Goal: Task Accomplishment & Management: Manage account settings

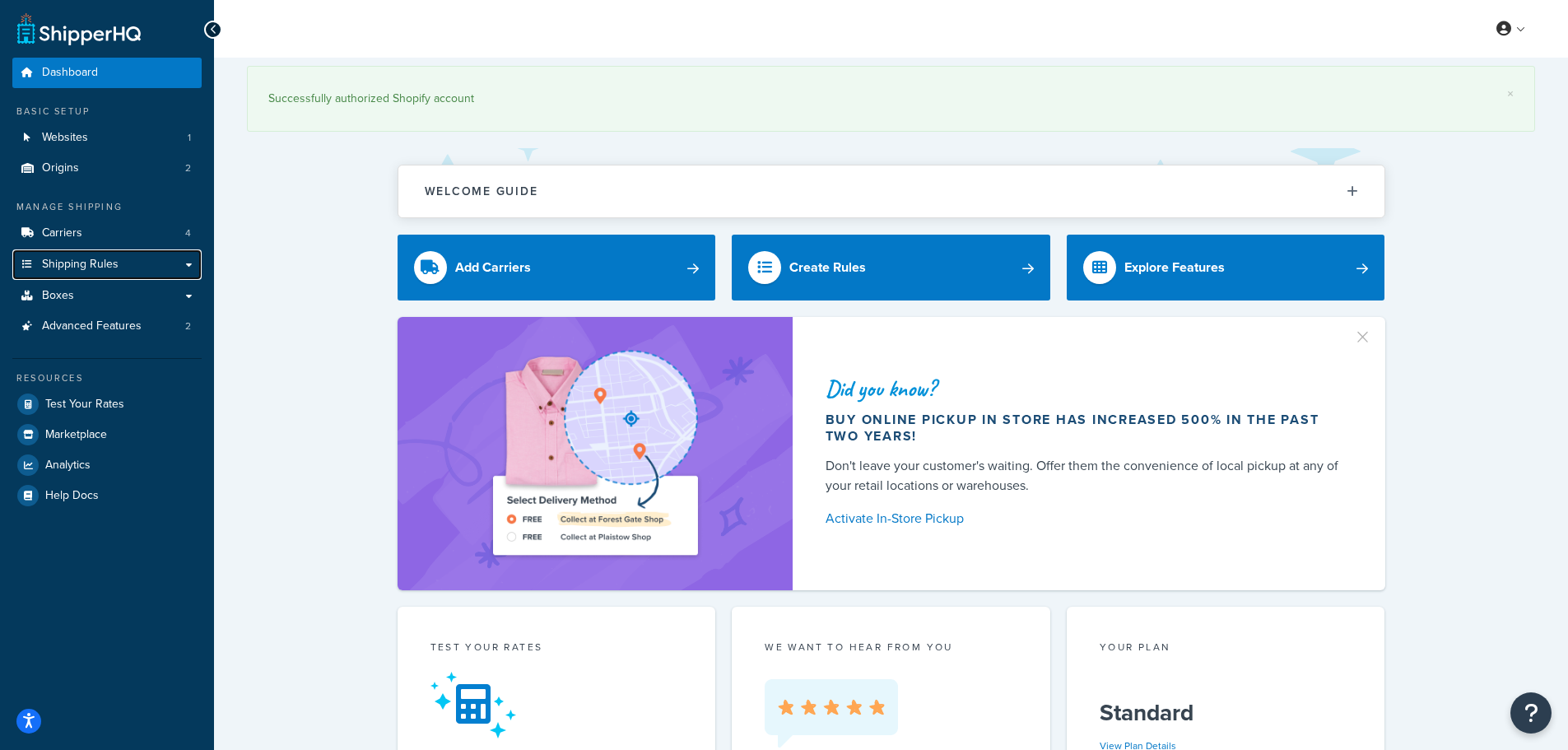
click at [92, 265] on span "Shipping Rules" at bounding box center [80, 265] width 76 height 14
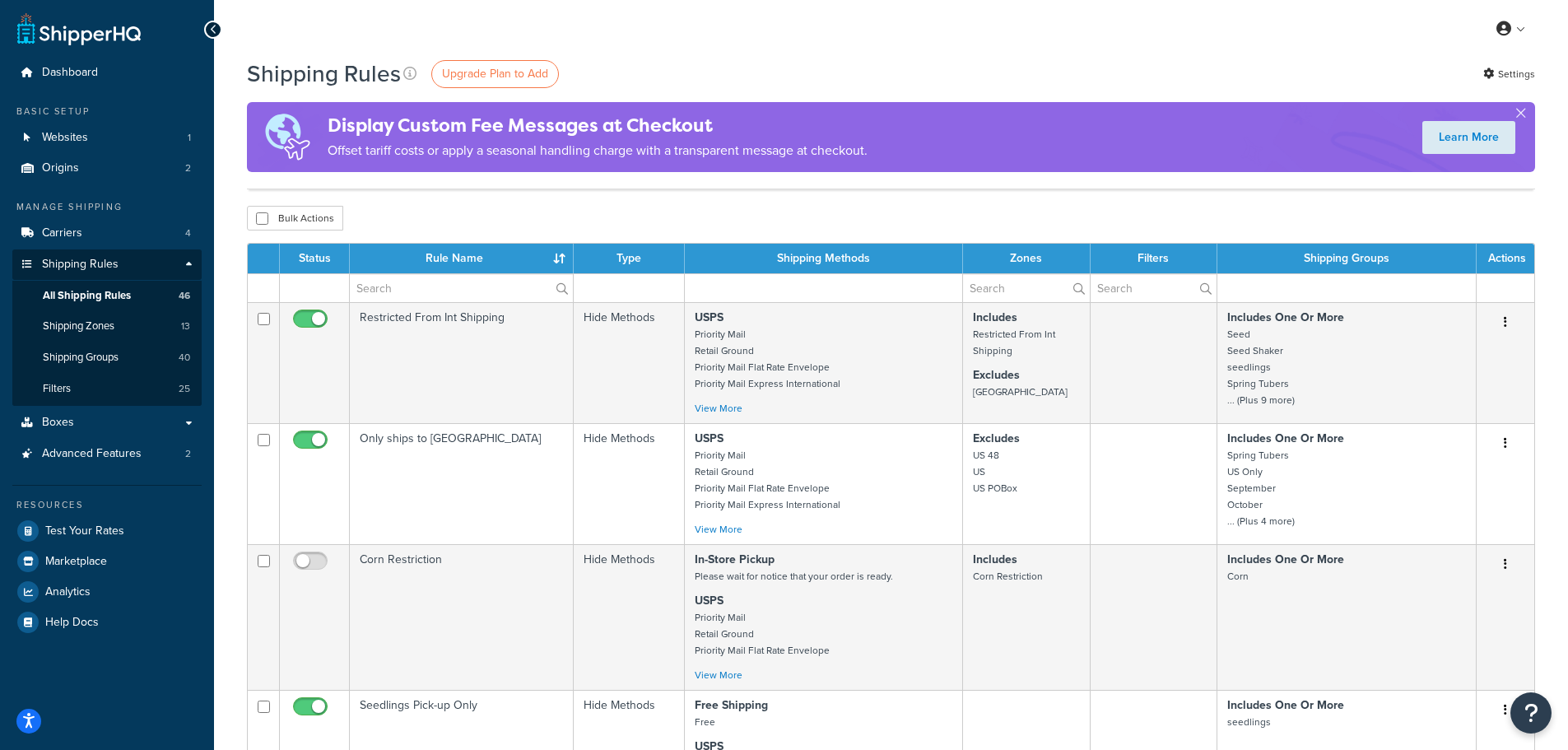
scroll to position [767, 0]
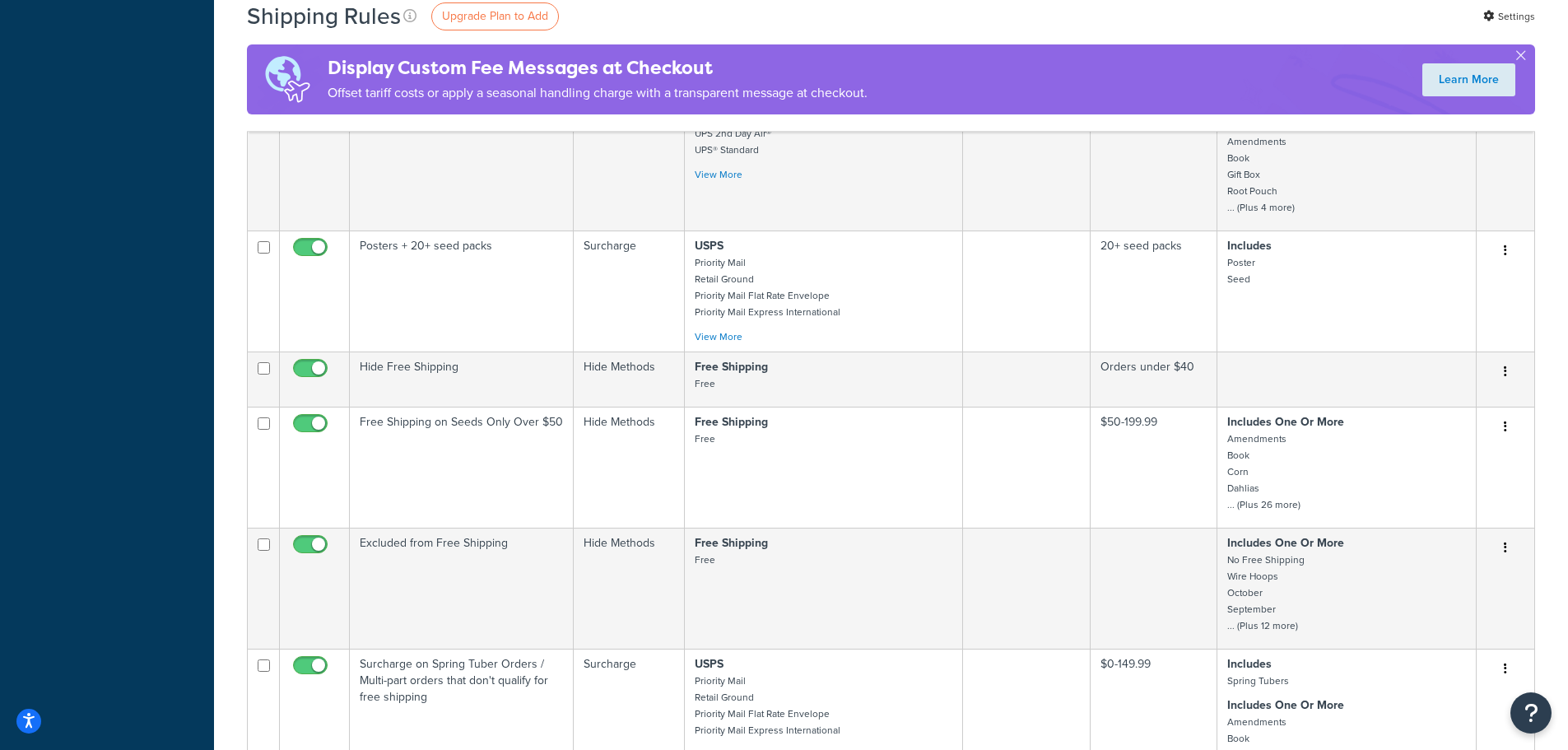
click at [441, 390] on td "Hide Free Shipping" at bounding box center [462, 379] width 224 height 56
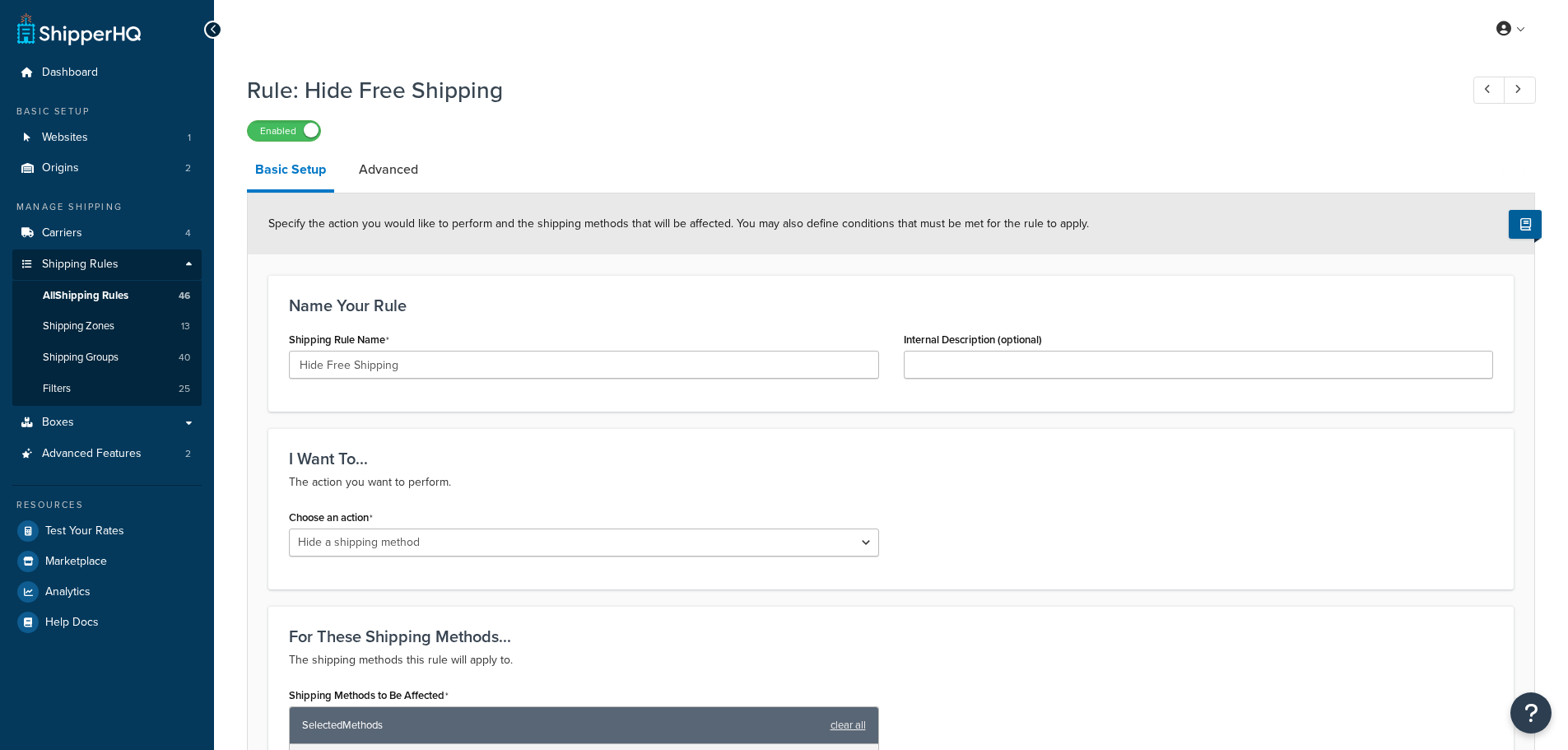
select select "HIDE"
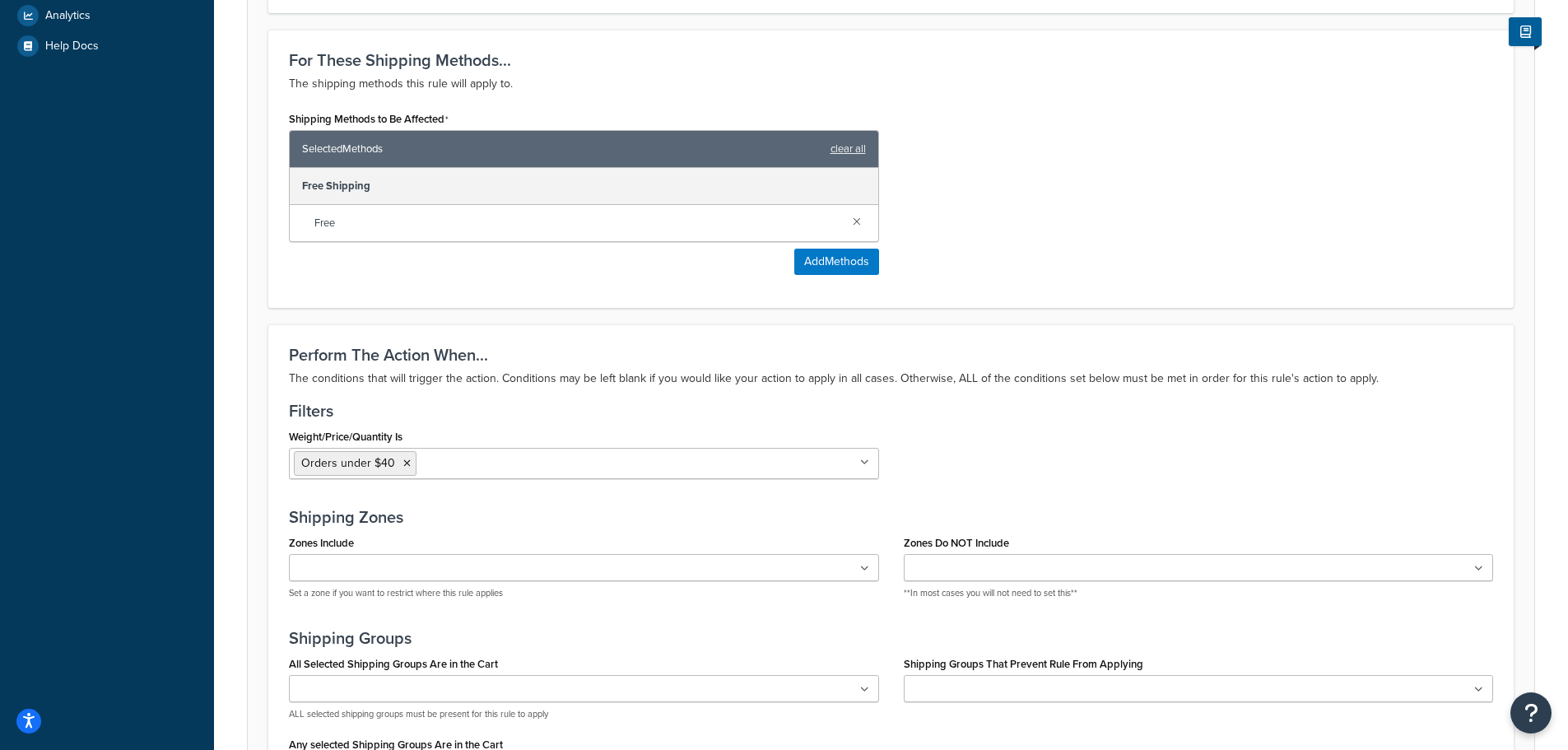
scroll to position [659, 0]
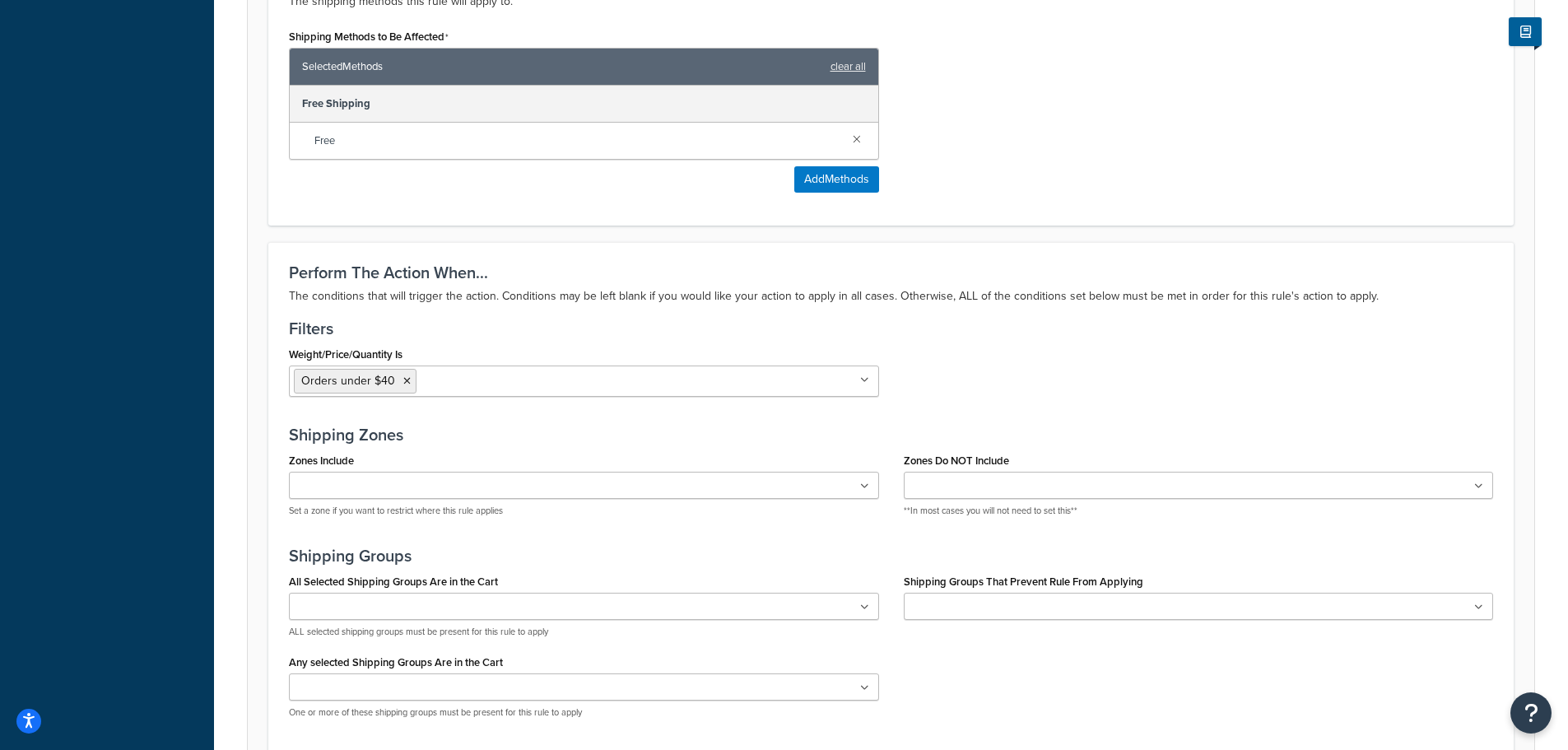
click at [403, 386] on icon at bounding box center [407, 380] width 8 height 10
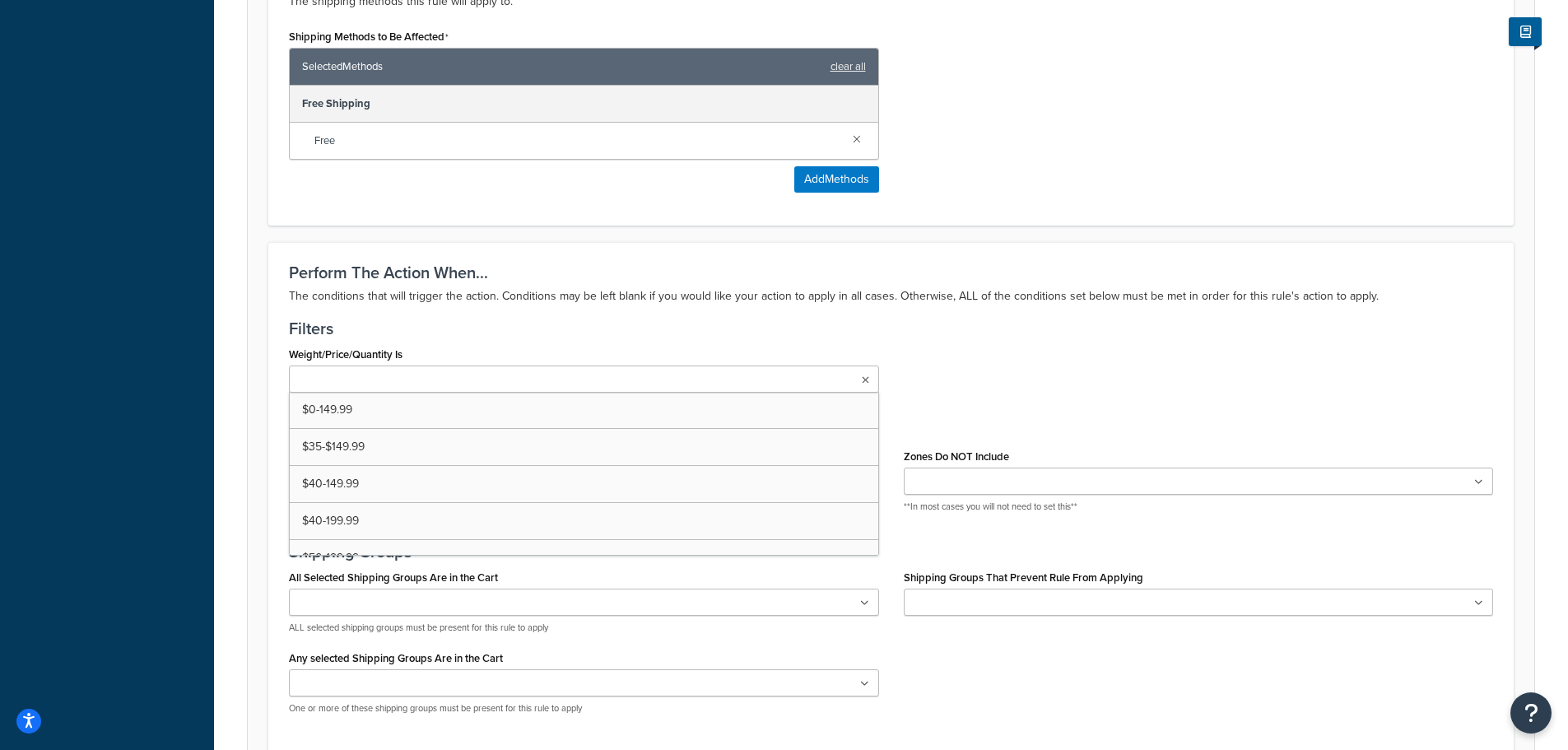
click at [403, 386] on input "Weight/Price/Quantity Is" at bounding box center [367, 380] width 146 height 18
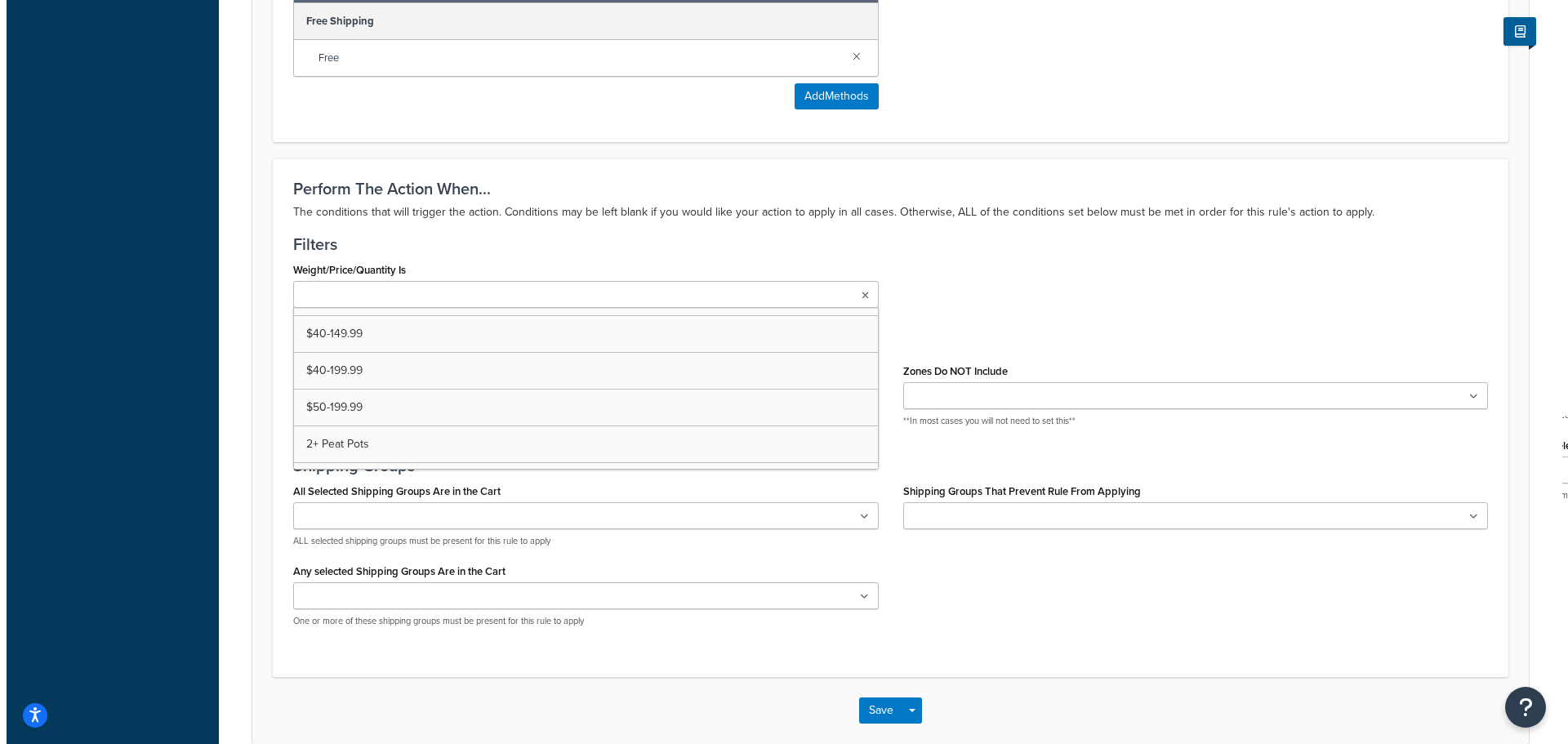
scroll to position [0, 0]
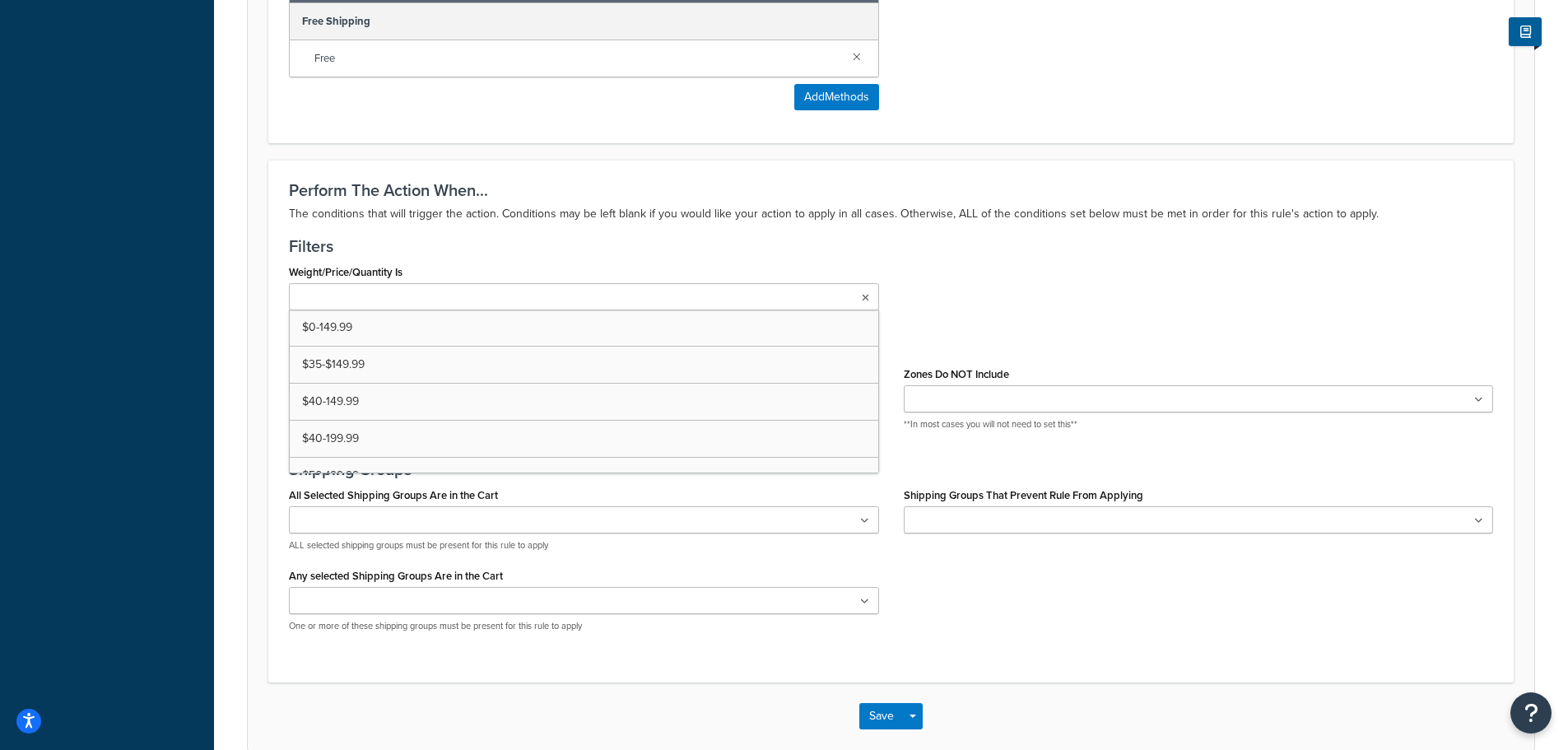
click at [358, 294] on input "Weight/Price/Quantity Is" at bounding box center [367, 298] width 146 height 18
type input "o"
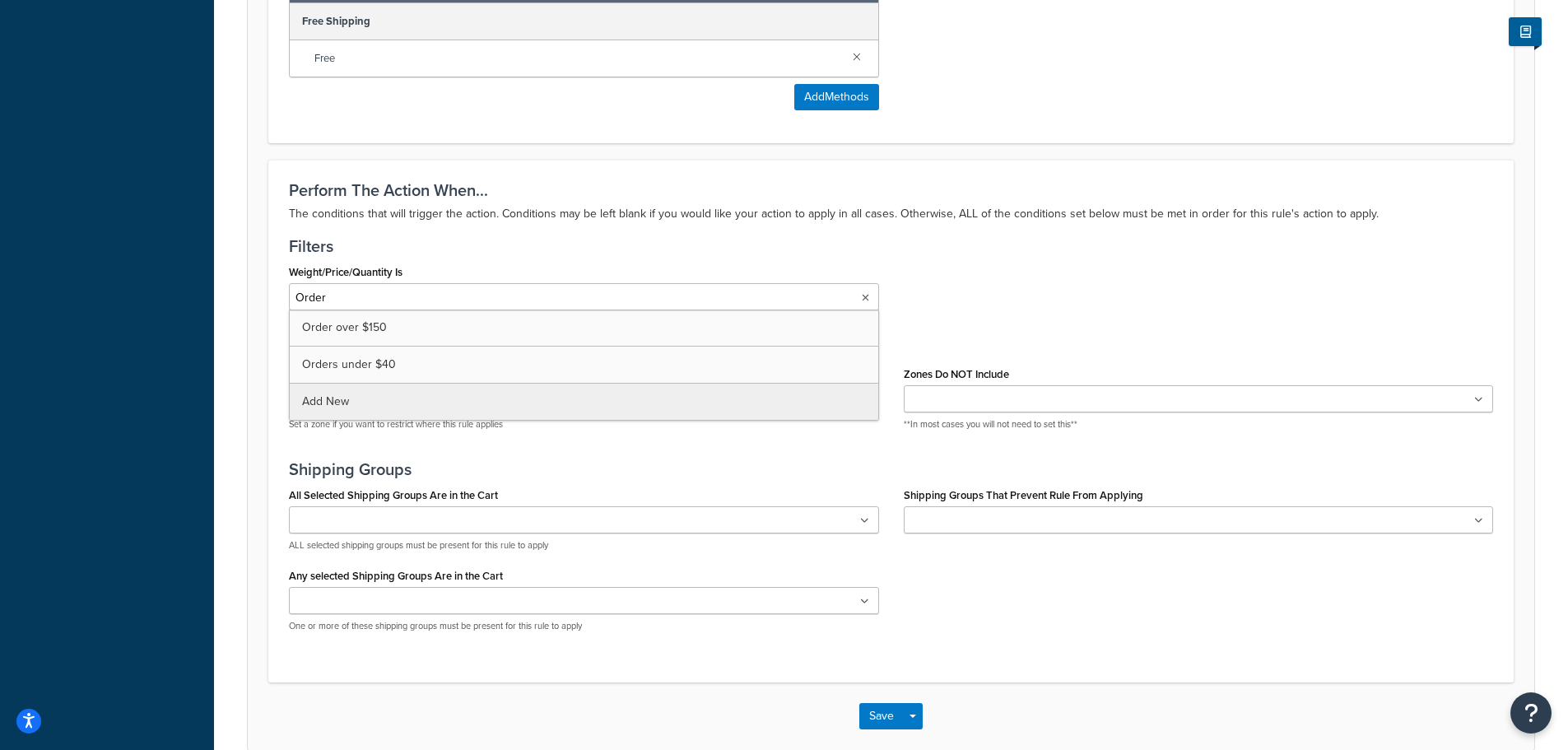
click at [358, 400] on div "Rule: Hide Free Shipping Enabled Basic Setup Advanced Specify the action you wo…" at bounding box center [891, 58] width 1354 height 1467
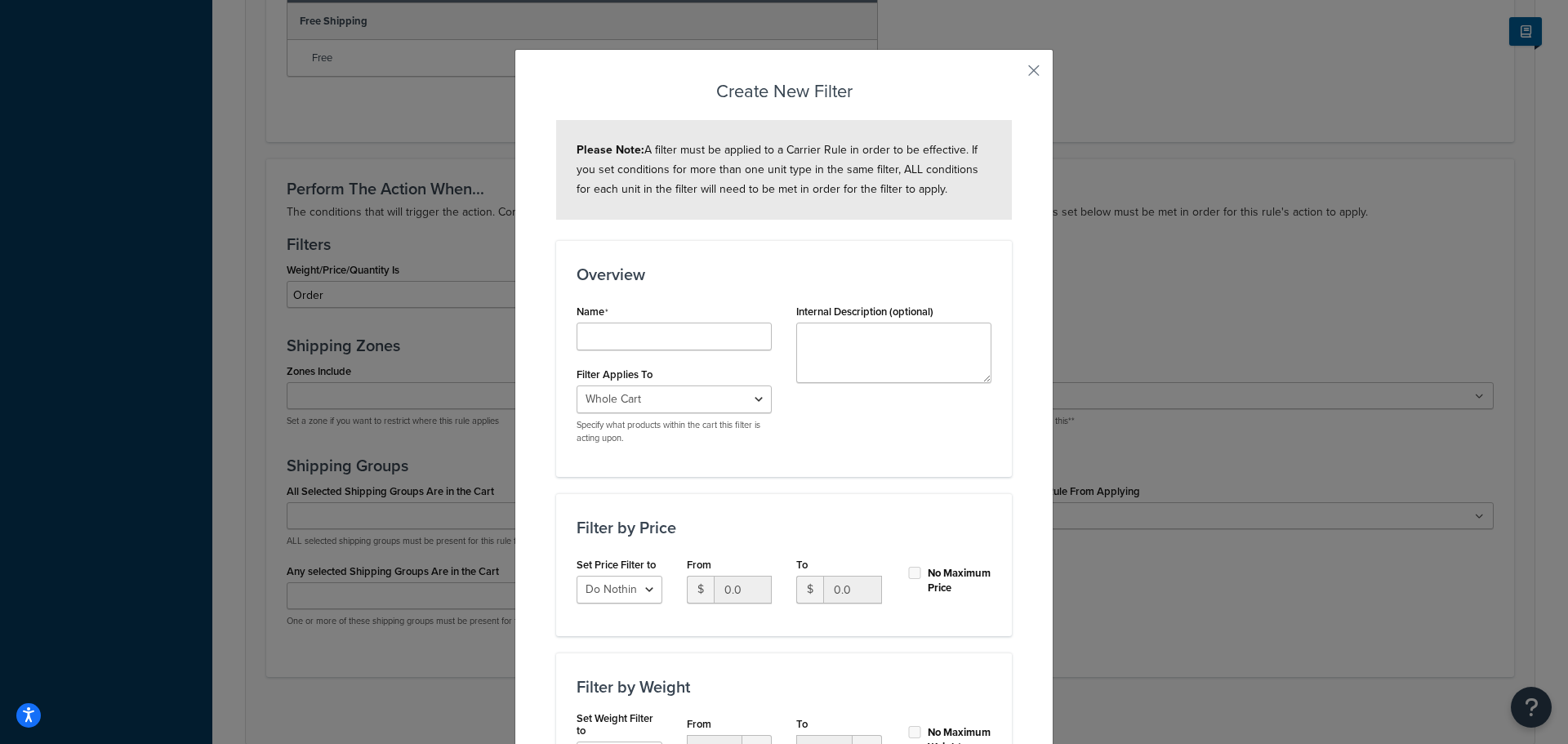
type input "Order"
click at [672, 336] on input "Shipping Rule Name" at bounding box center [674, 337] width 195 height 28
type input "Order is under $50"
click at [699, 404] on select "Whole Cart Everything in Shipping Group Everything at Origin Each Item within S…" at bounding box center [674, 400] width 195 height 28
select select "SHIPPING_GROUP"
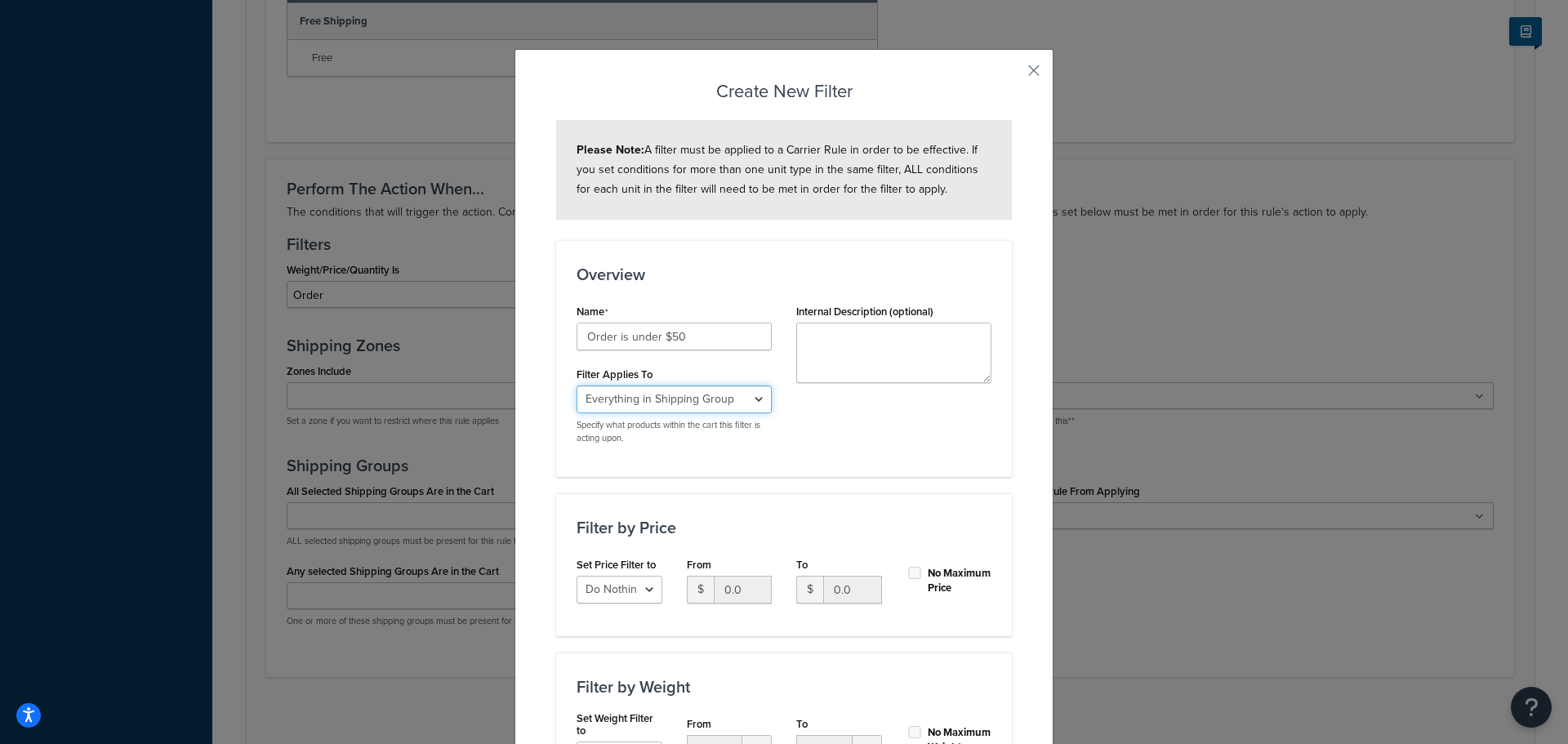
click at [577, 387] on select "Whole Cart Everything in Shipping Group Everything at Origin Each Item within S…" at bounding box center [674, 400] width 195 height 28
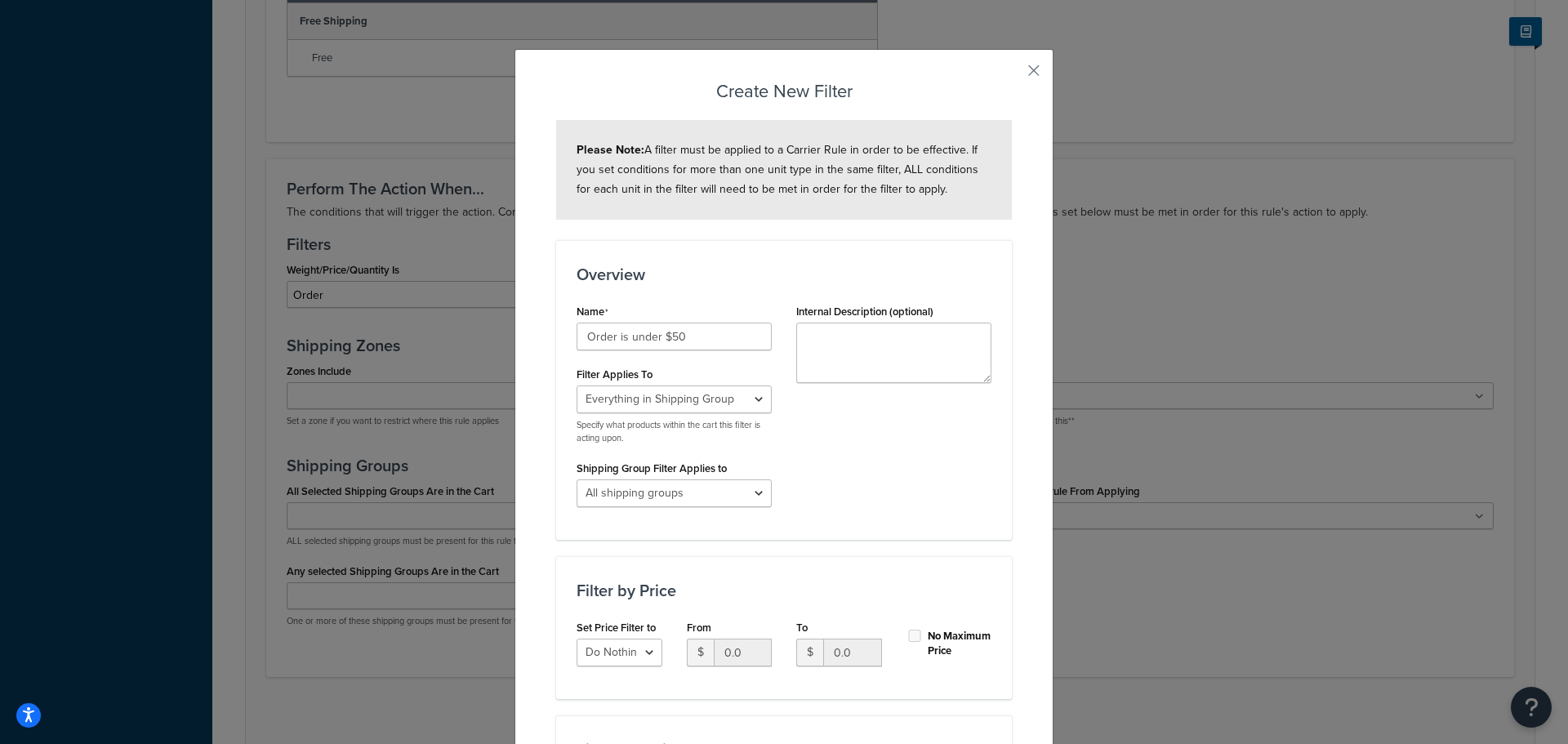
click at [1013, 465] on div "Create New Filter Please Note: A filter must be applied to a Carrier Rule in or…" at bounding box center [784, 590] width 539 height 1082
click at [1012, 76] on button "button" at bounding box center [1009, 76] width 4 height 4
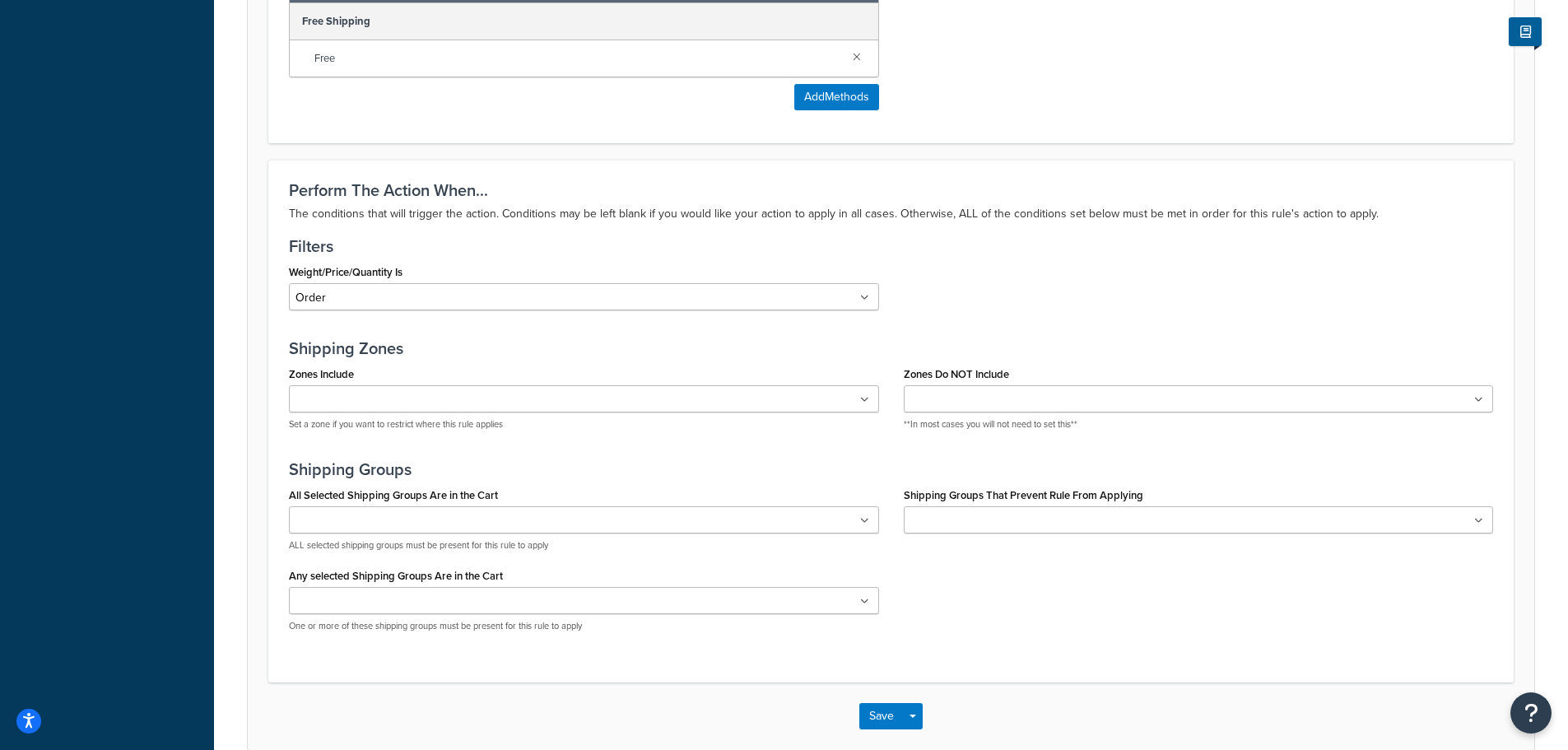
click at [232, 205] on div "Rule: Hide Free Shipping Enabled Basic Setup Advanced Specify the action you wo…" at bounding box center [891, 58] width 1354 height 1467
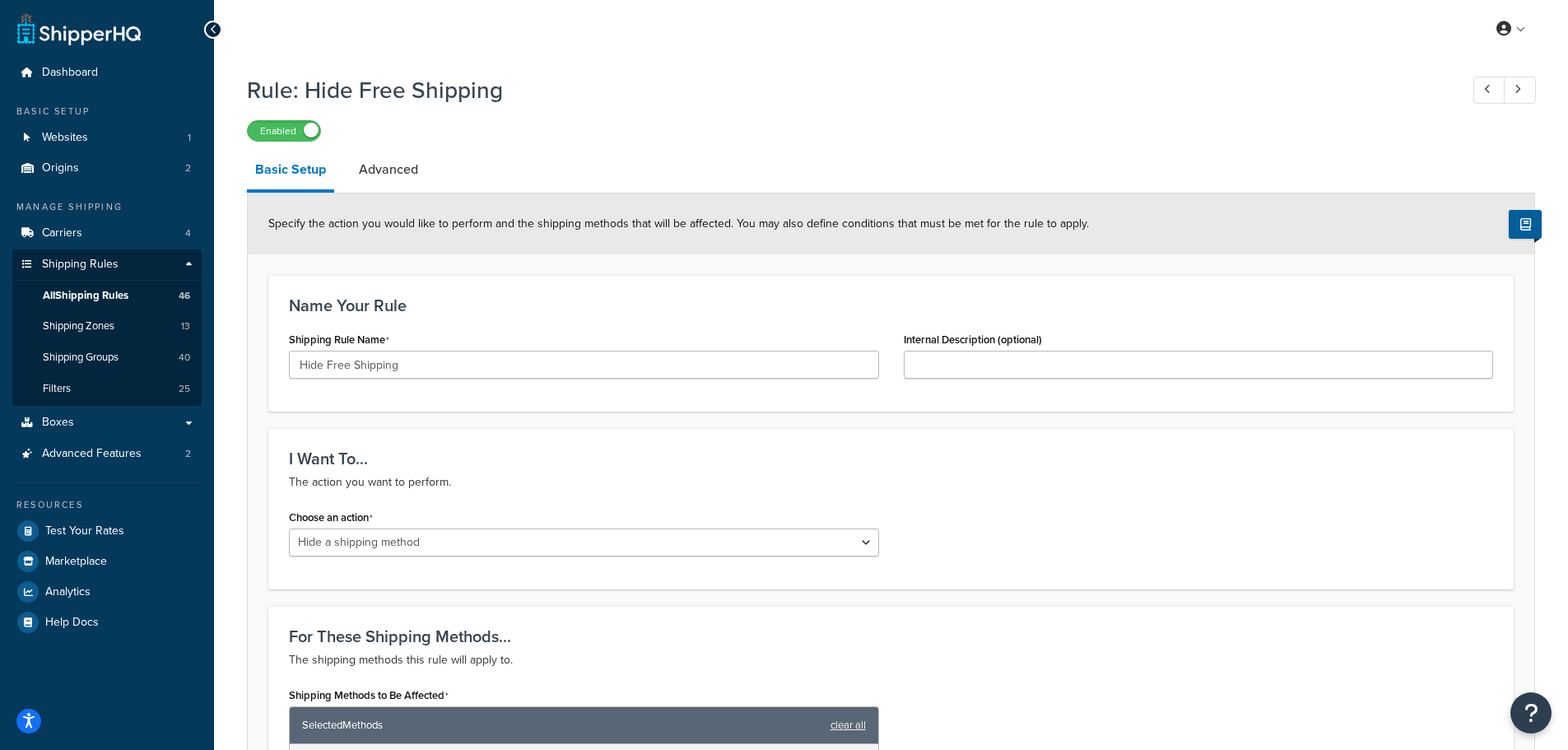
click at [210, 26] on icon at bounding box center [213, 30] width 8 height 11
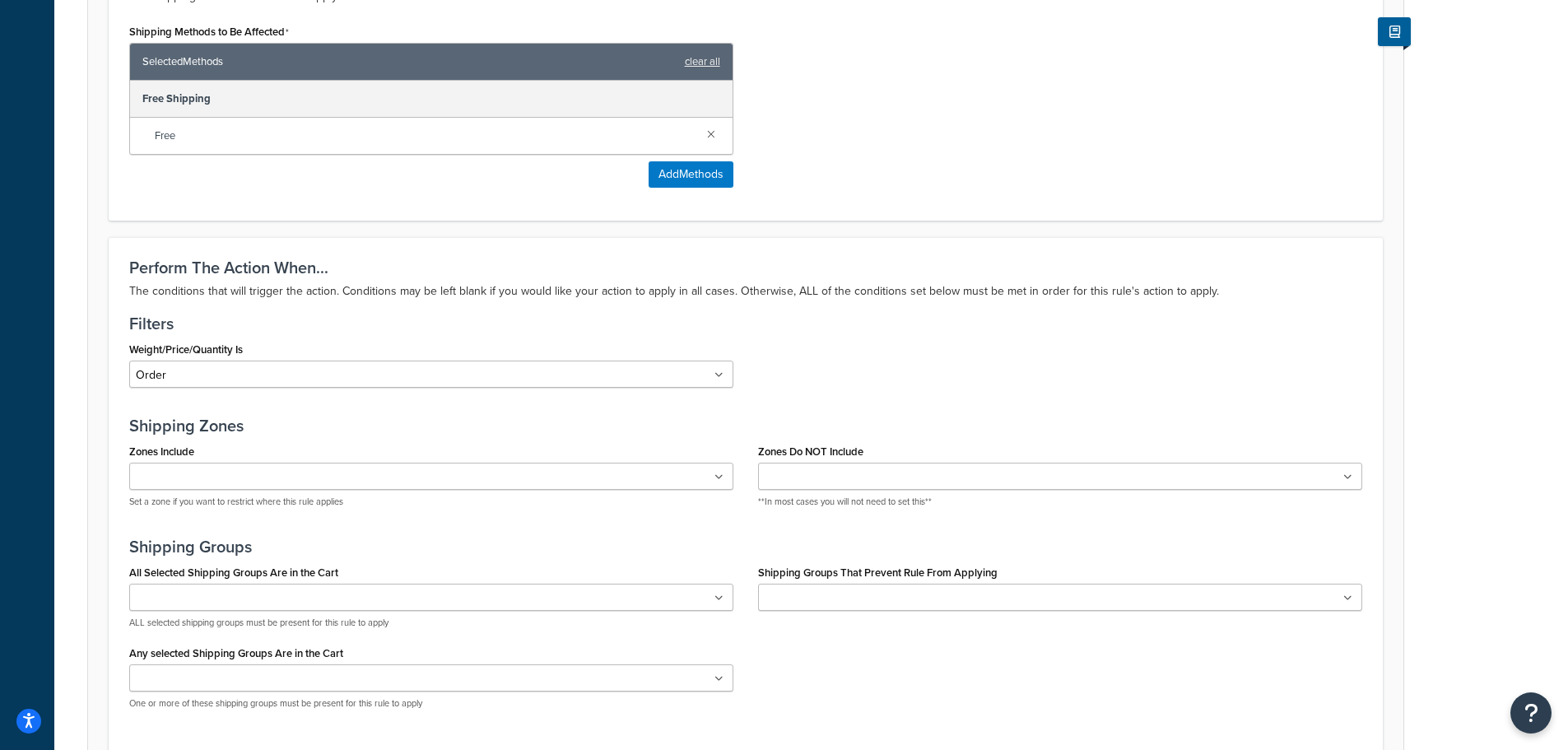
scroll to position [825, 0]
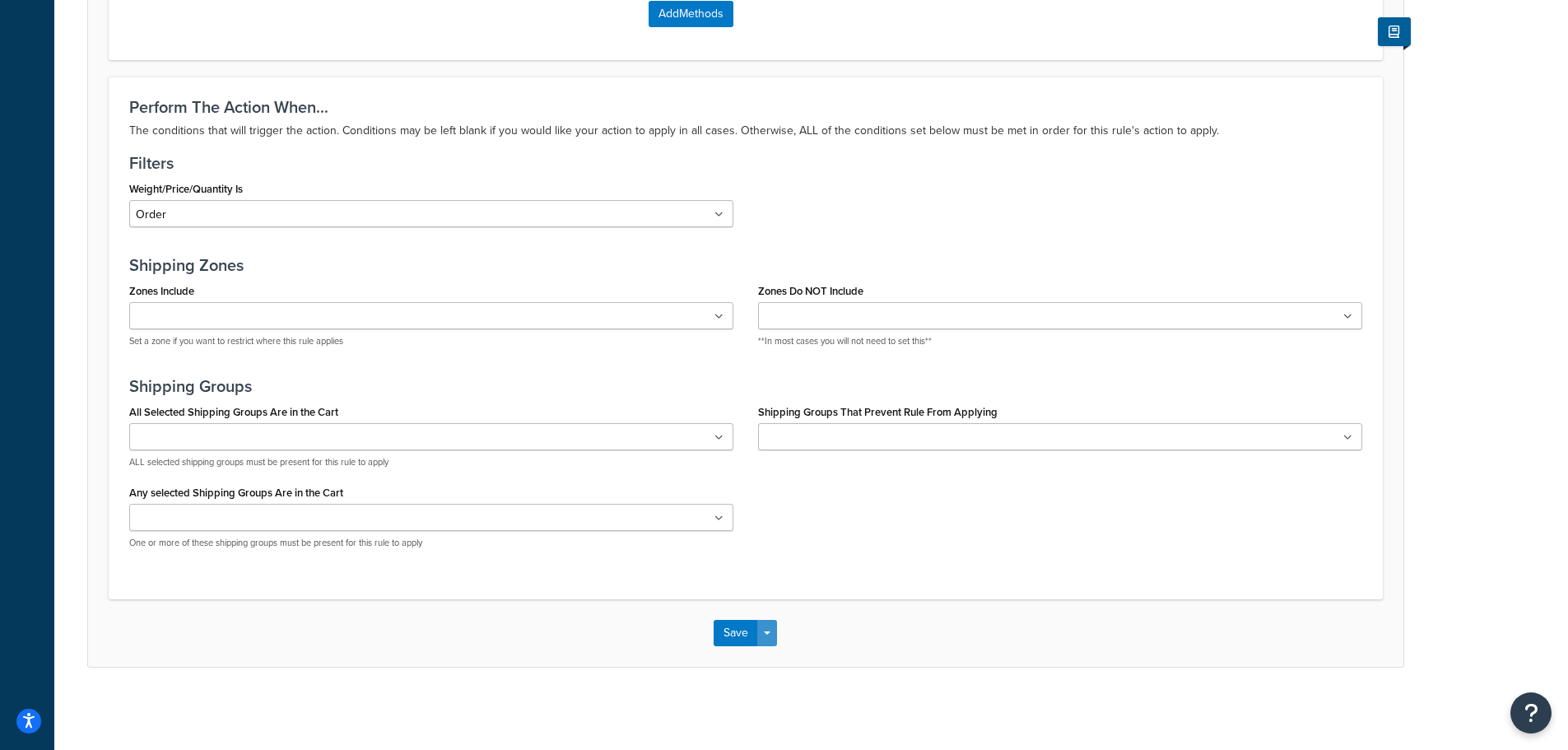
click at [770, 641] on button "Save Dropdown" at bounding box center [766, 633] width 20 height 26
click at [600, 666] on div "Specify the action you would like to perform and the shipping methods that will…" at bounding box center [745, 18] width 1316 height 1299
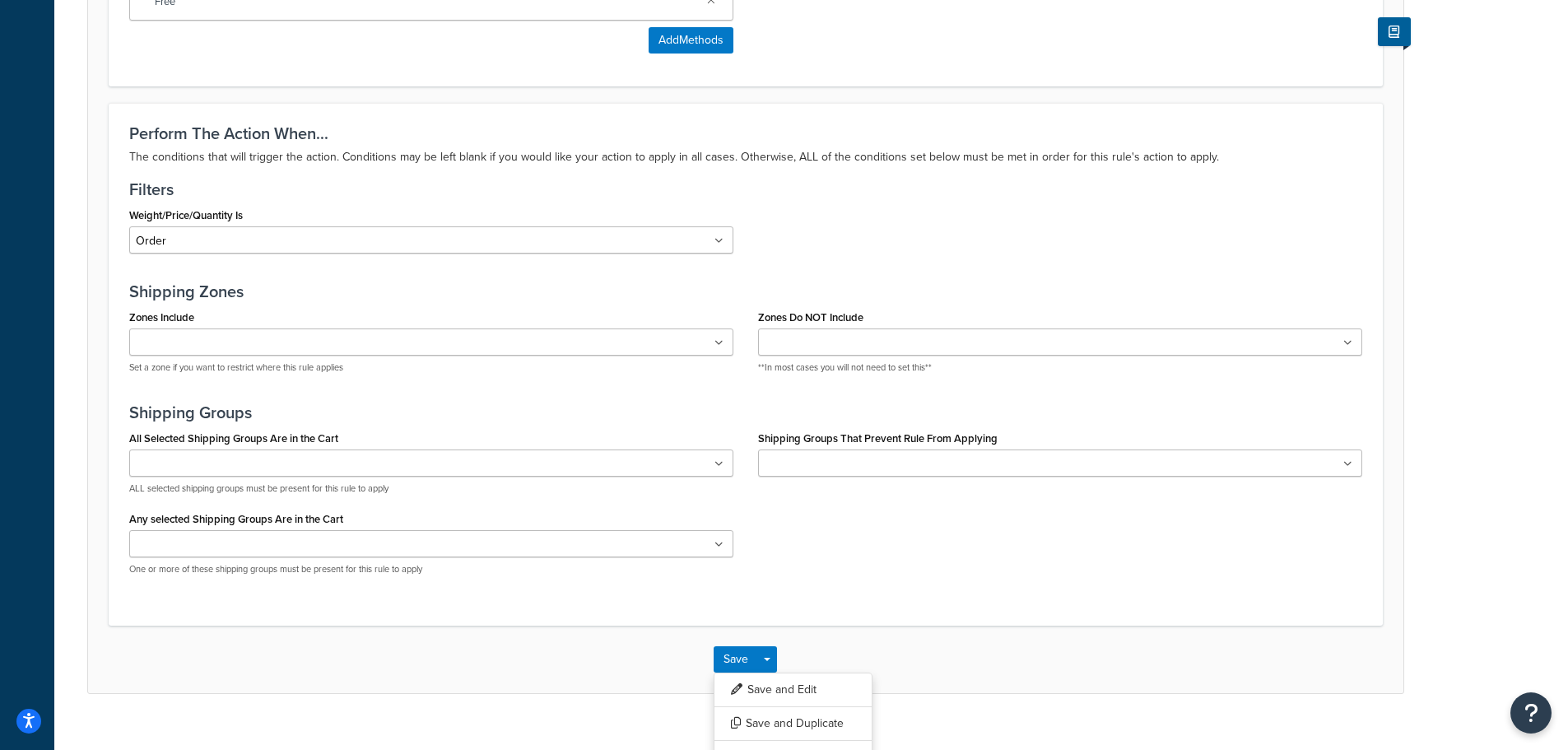
scroll to position [825, 0]
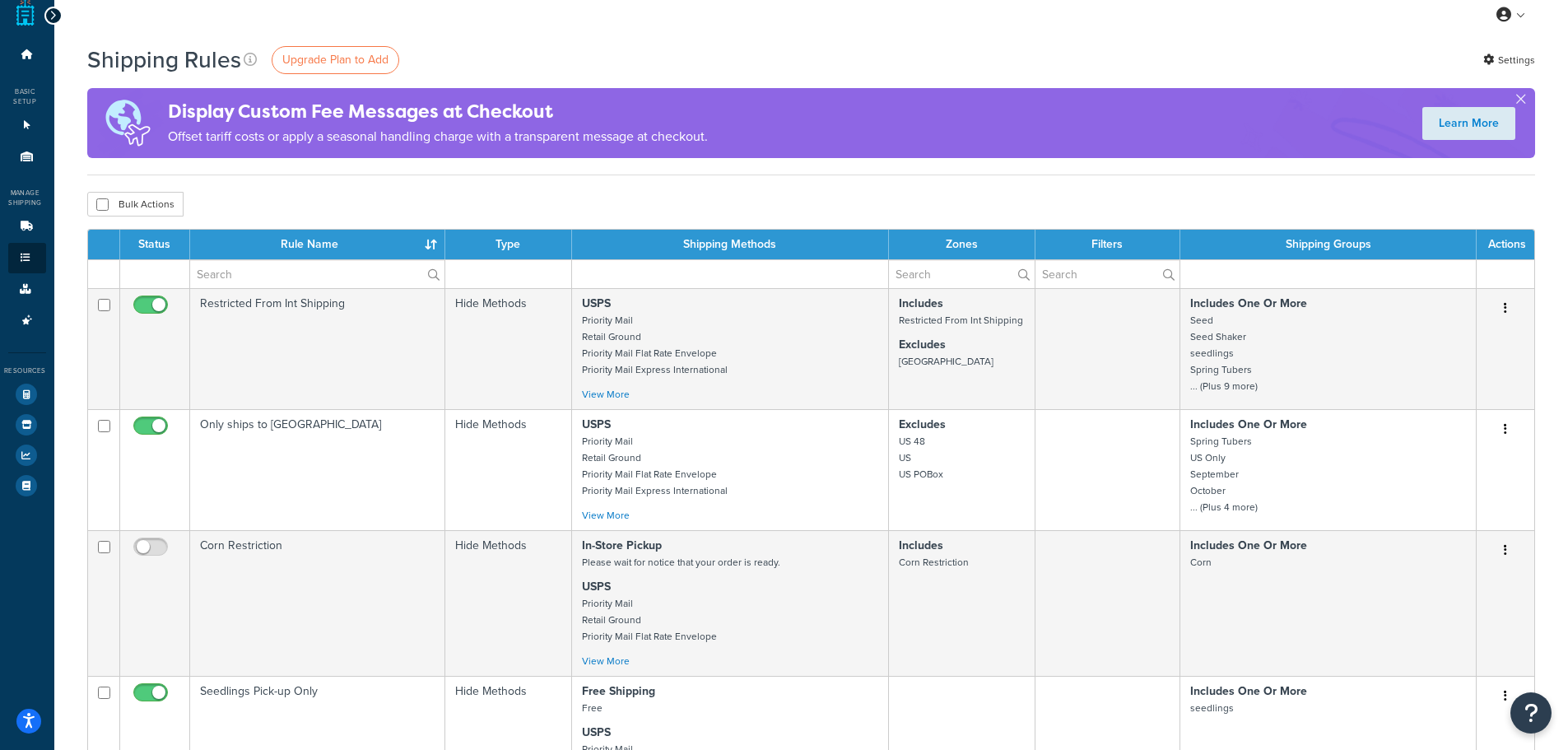
scroll to position [767, 0]
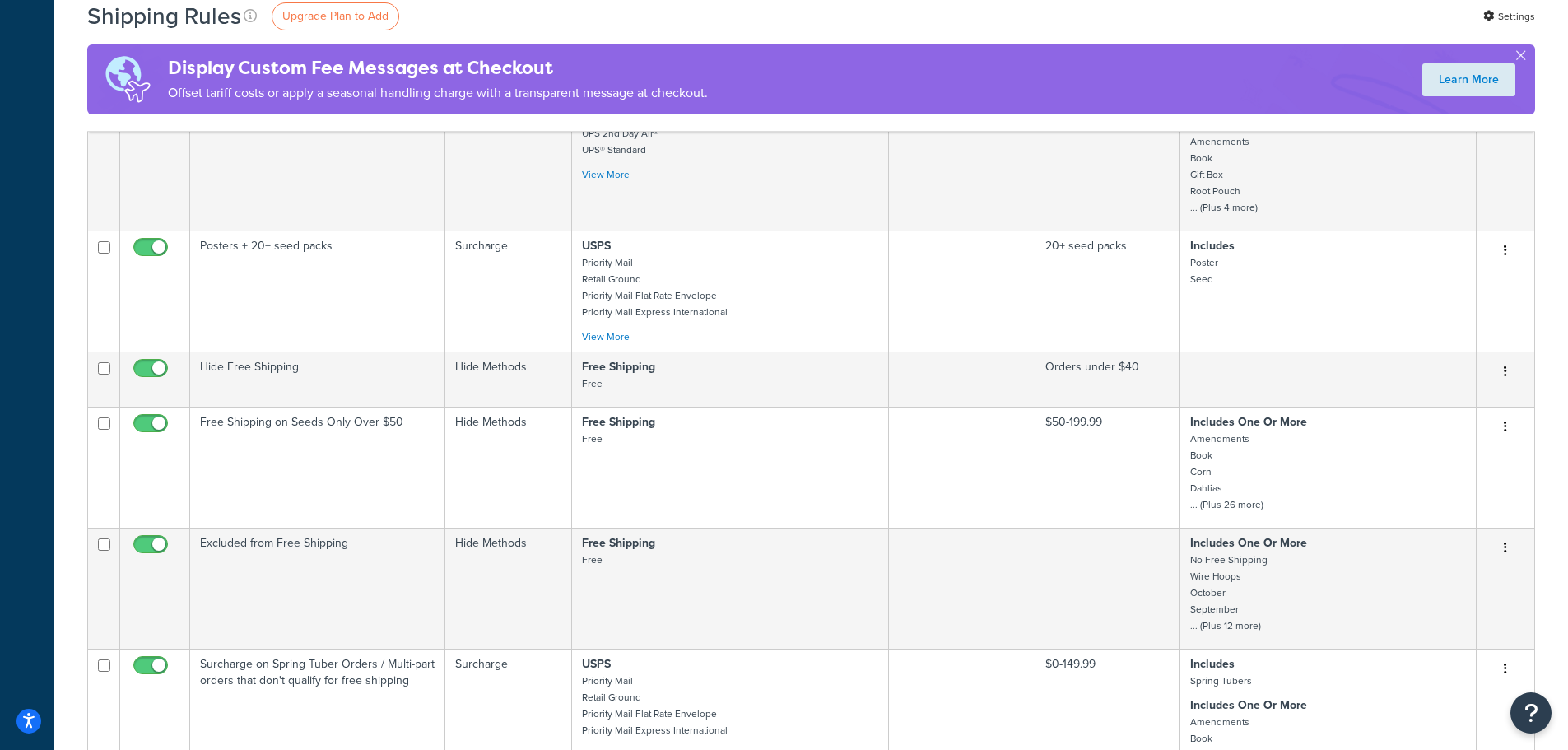
click at [312, 384] on td "Hide Free Shipping" at bounding box center [318, 379] width 255 height 56
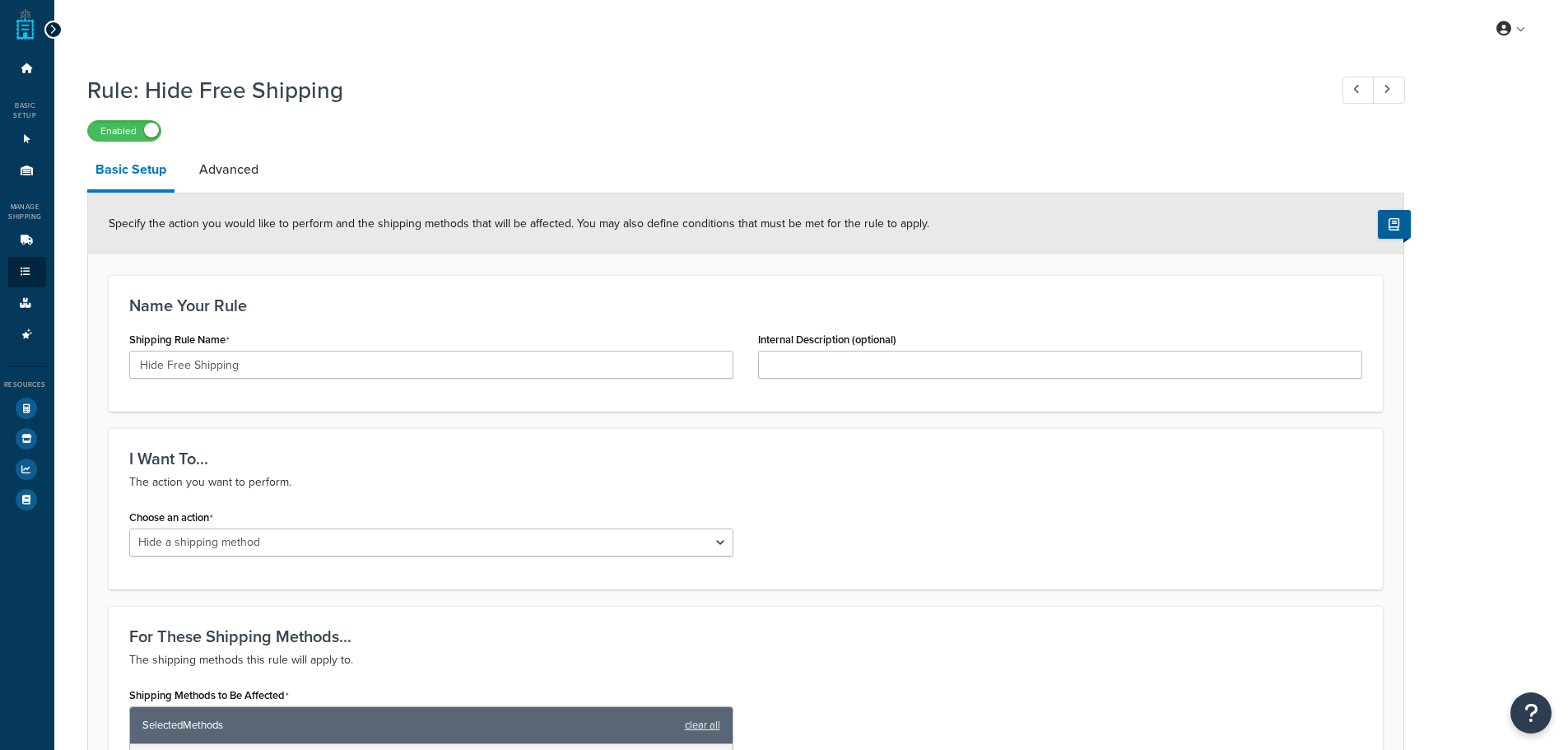
select select "HIDE"
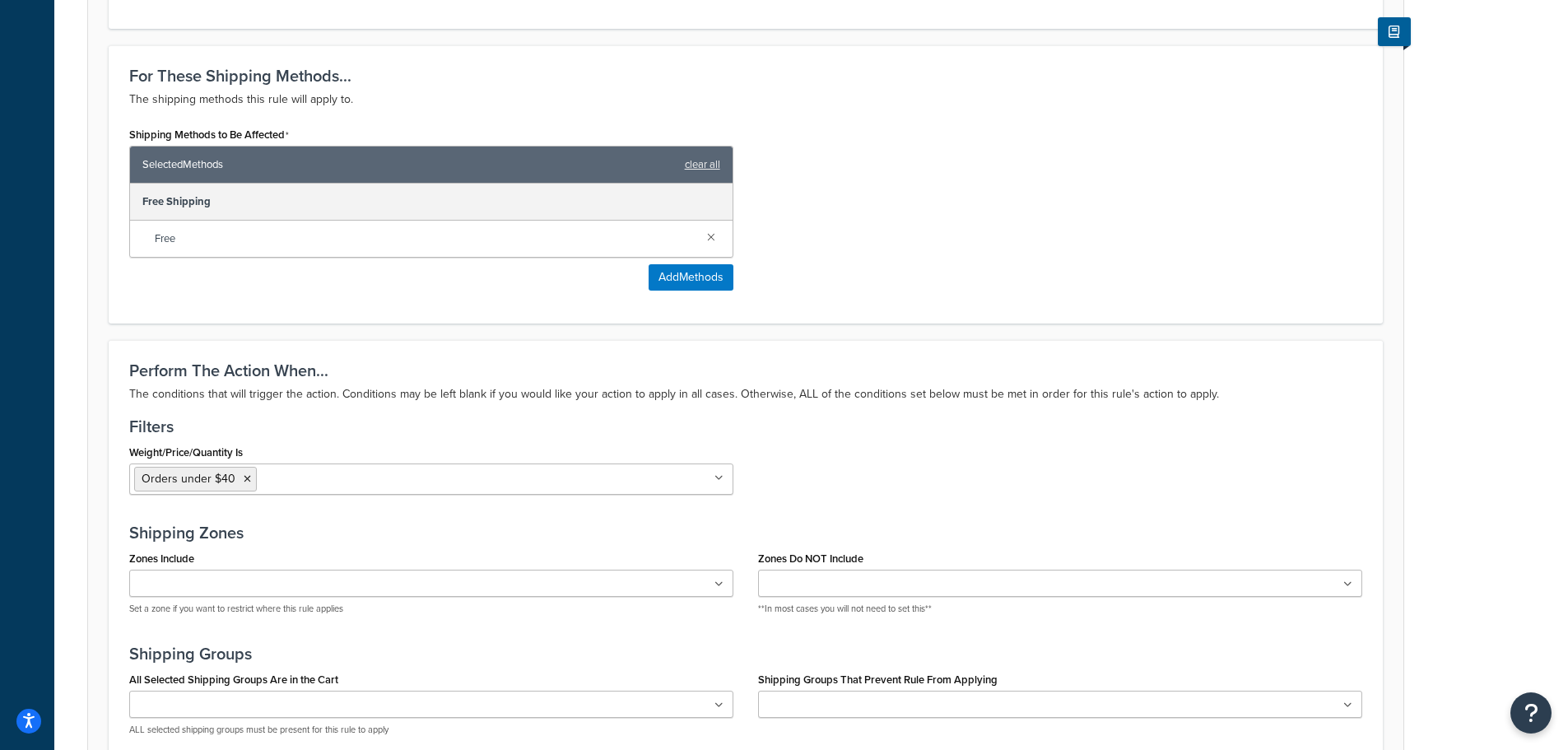
scroll to position [659, 0]
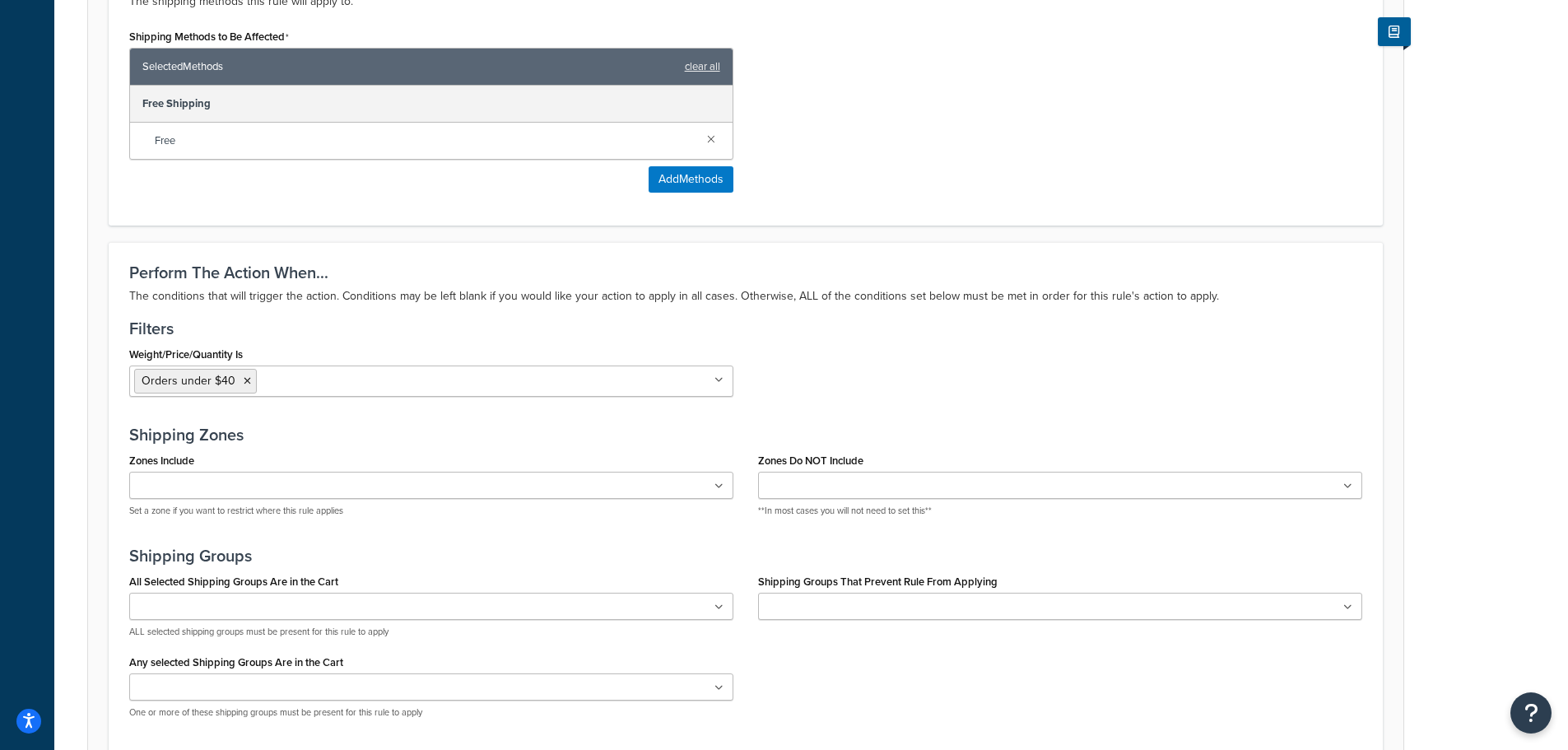
click at [244, 385] on icon at bounding box center [247, 380] width 8 height 10
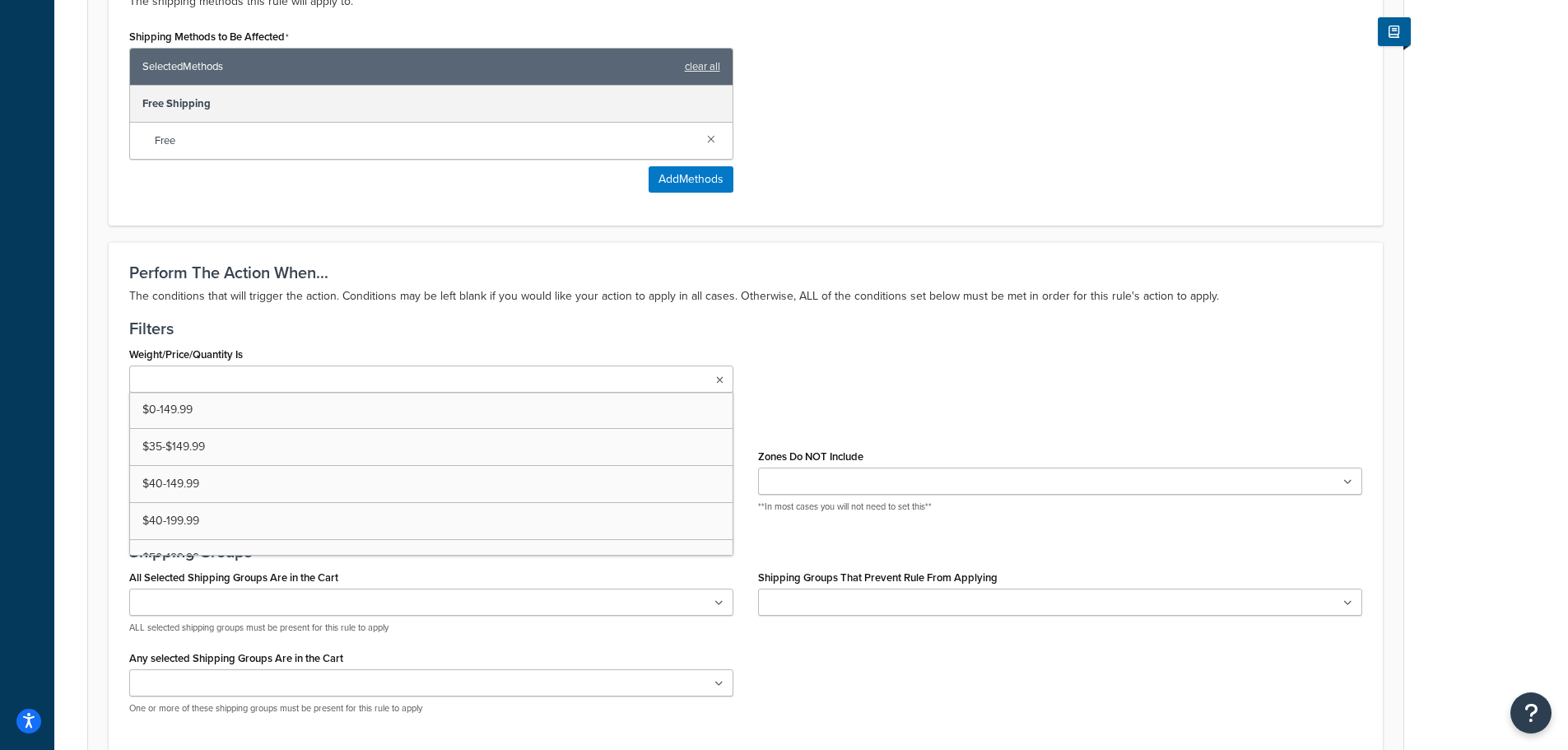
click at [242, 385] on input "Weight/Price/Quantity Is" at bounding box center [207, 380] width 146 height 18
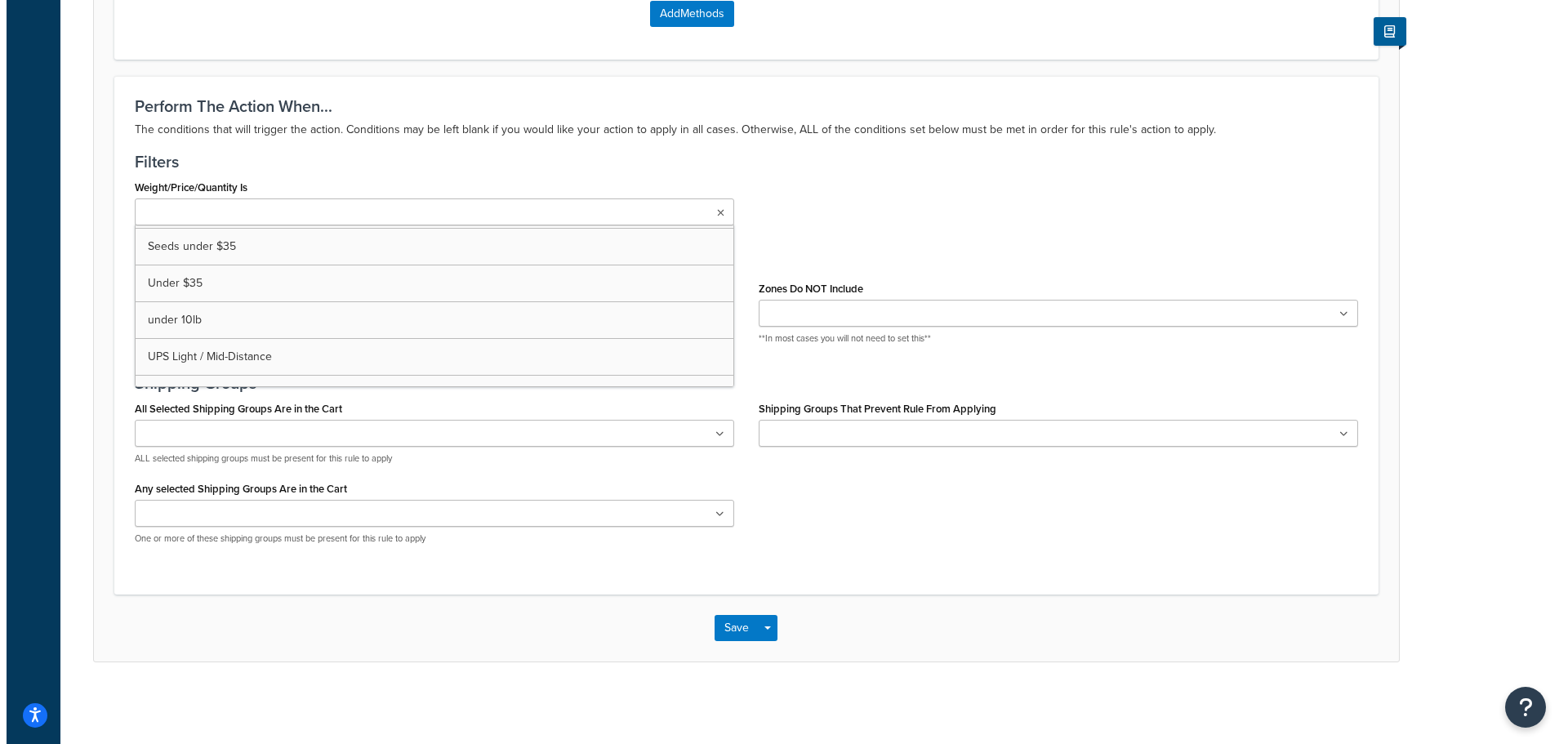
scroll to position [793, 0]
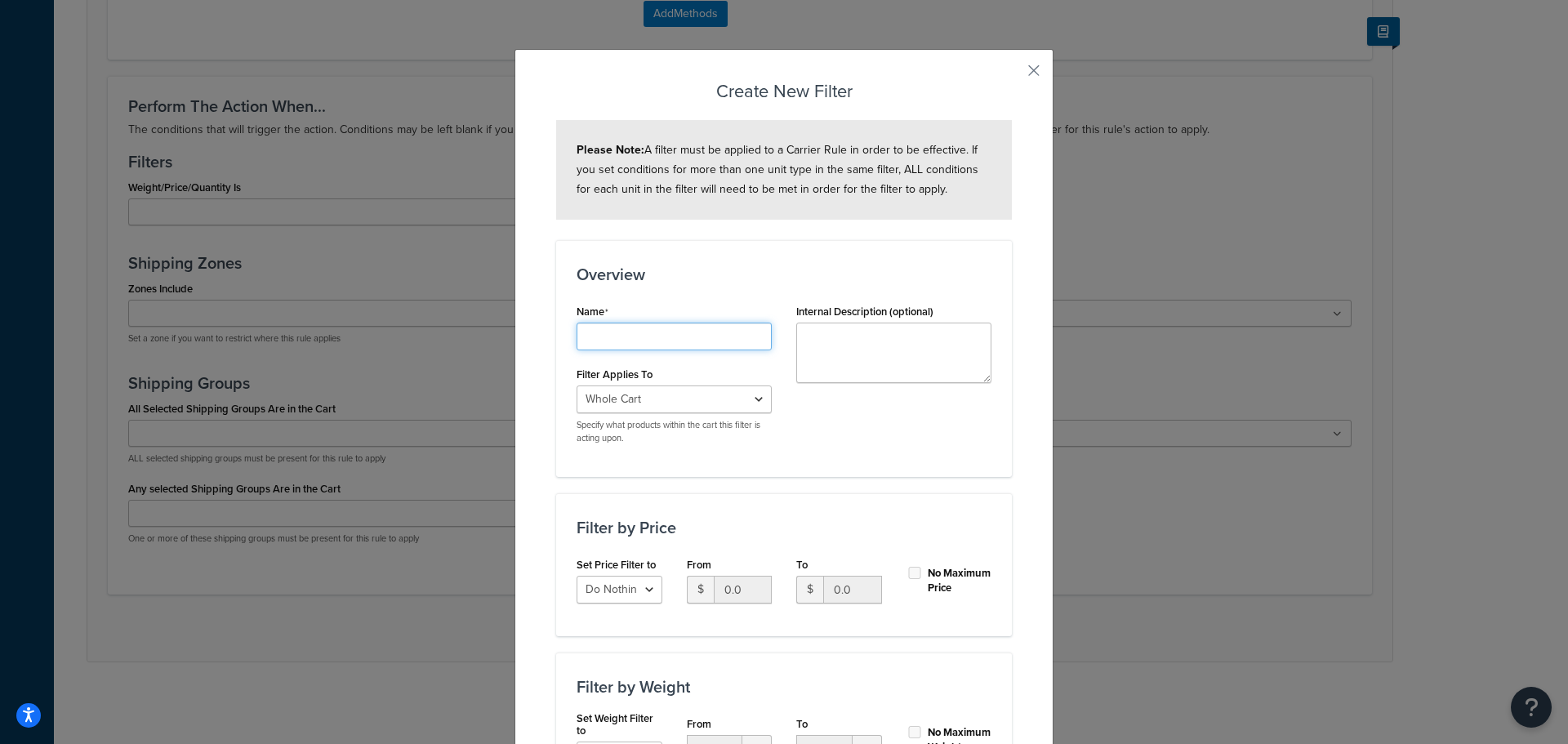
click at [612, 332] on input "Shipping Rule Name" at bounding box center [674, 337] width 195 height 28
type input "Order is under $50"
click at [751, 398] on select "Whole Cart Everything in Shipping Group Everything at Origin Each Item within S…" at bounding box center [674, 400] width 195 height 28
select select "SHIPPING_GROUP"
click at [577, 387] on select "Whole Cart Everything in Shipping Group Everything at Origin Each Item within S…" at bounding box center [674, 400] width 195 height 28
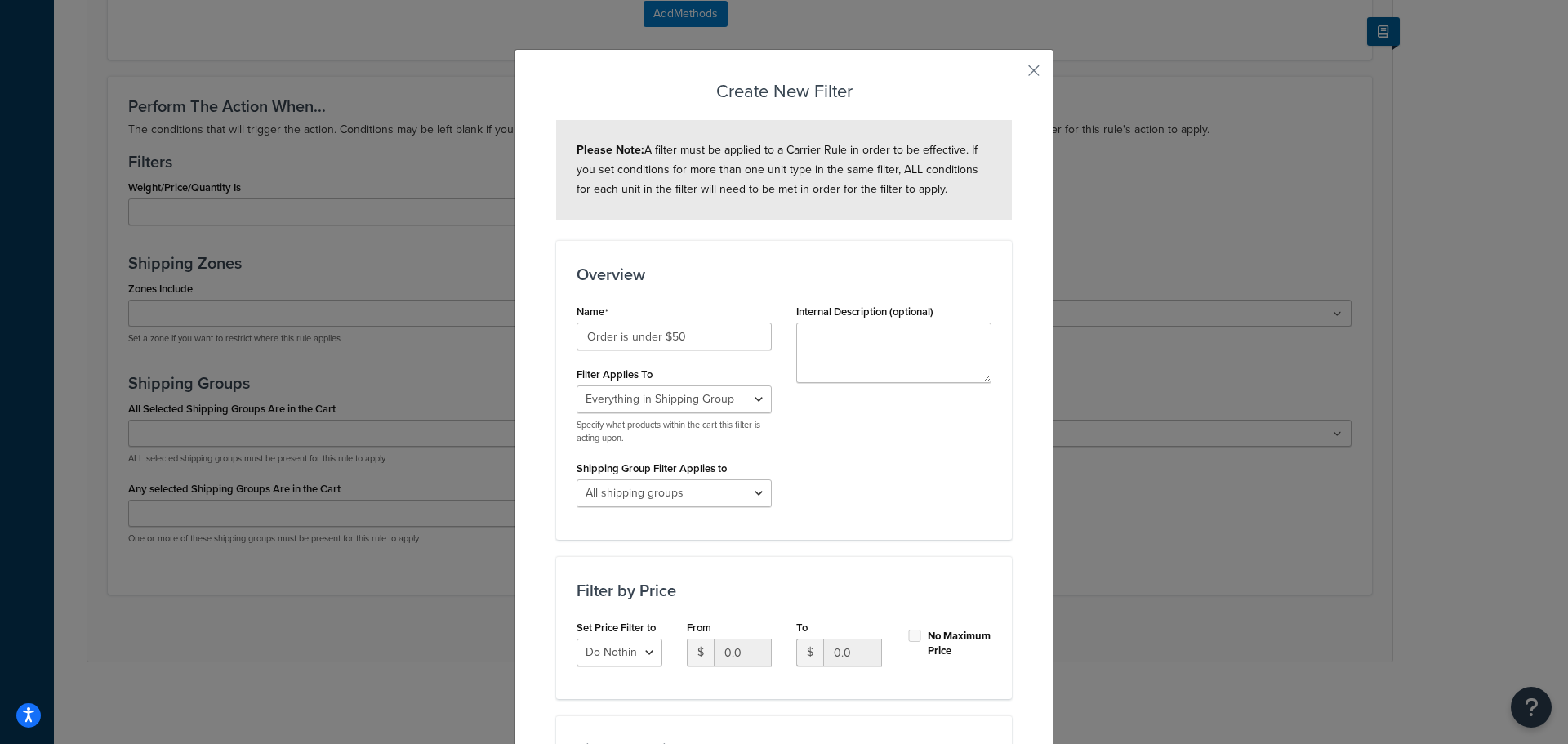
click at [893, 459] on div "Name Order is under $50 Filter Applies To Whole Cart Everything in Shipping Gro…" at bounding box center [784, 409] width 439 height 220
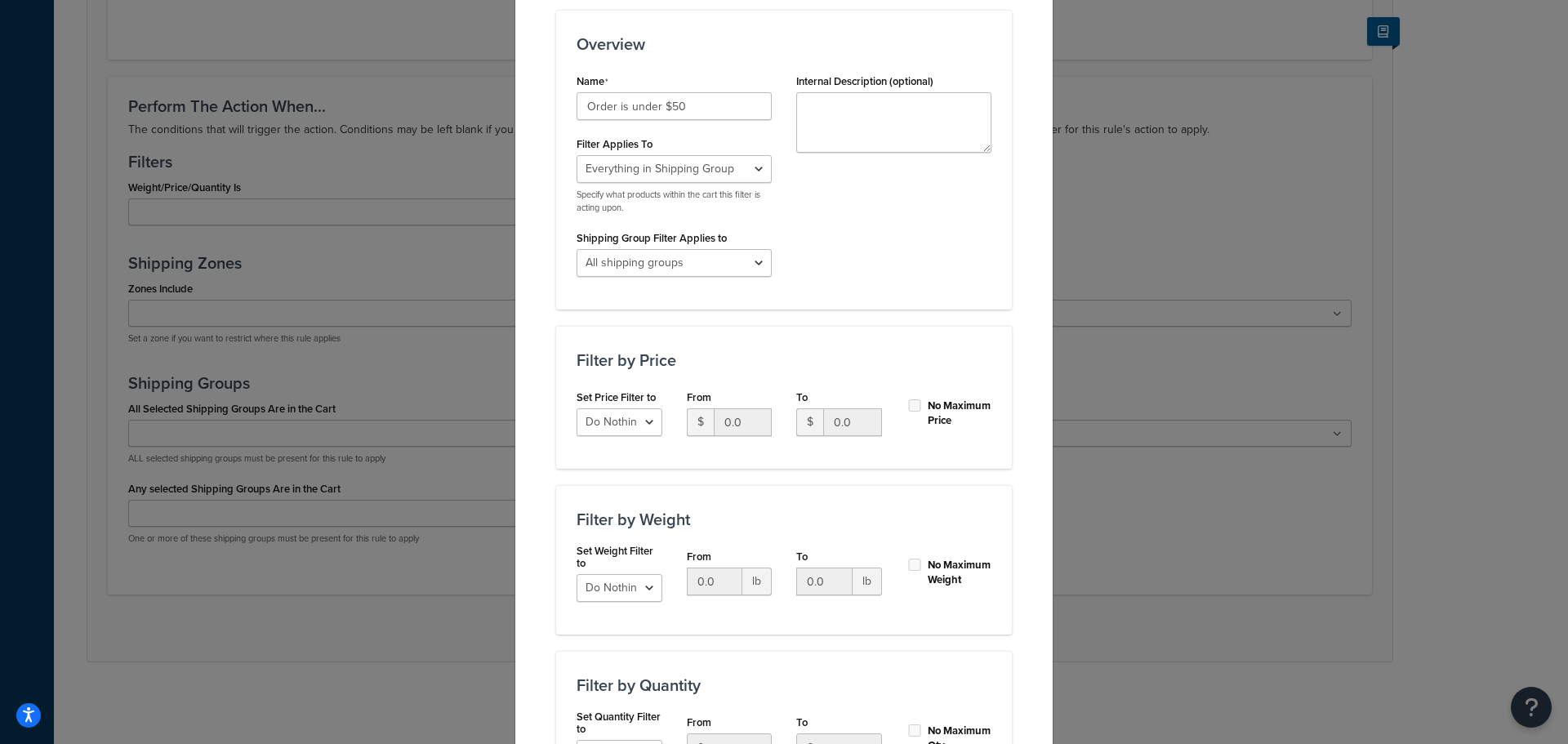
scroll to position [245, 0]
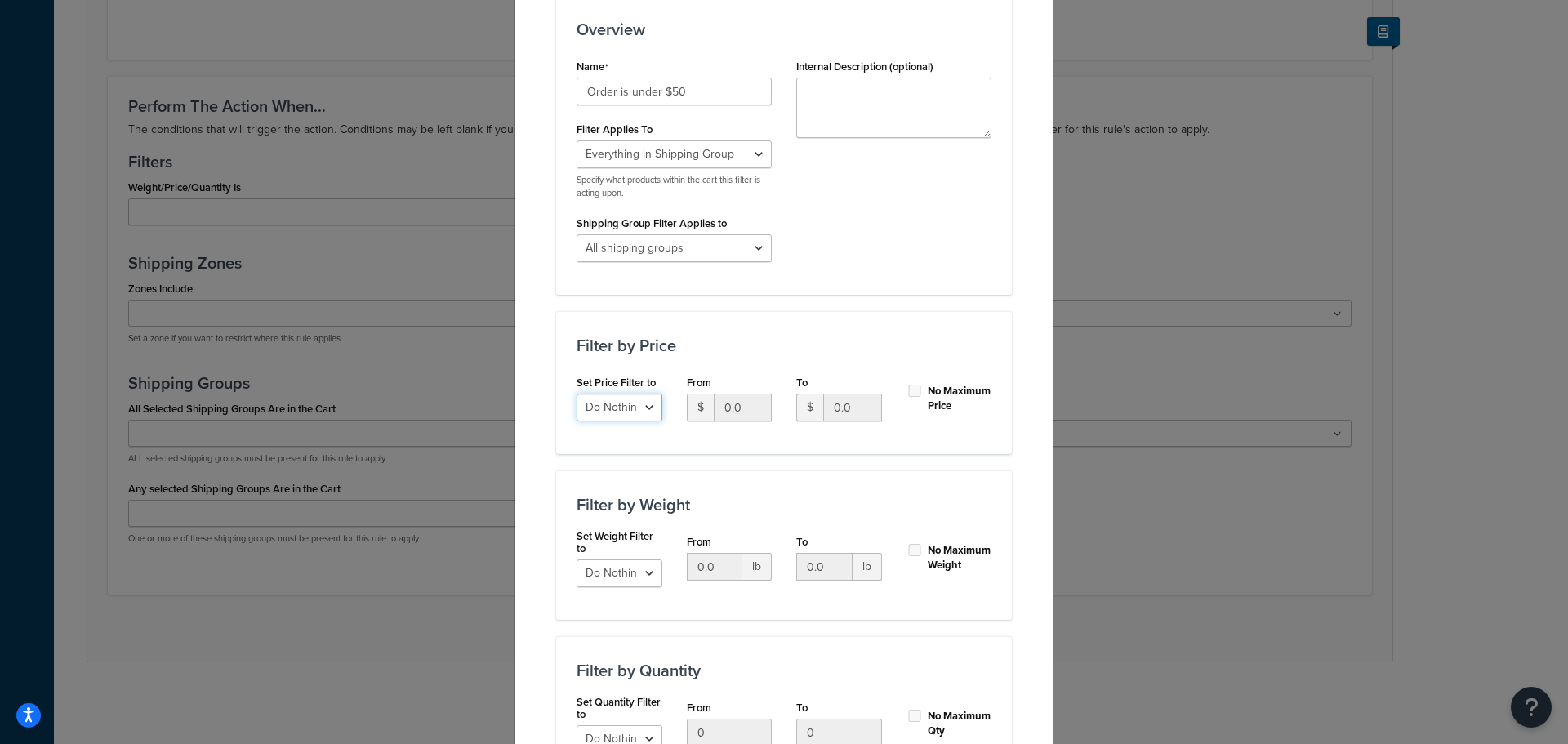
click at [641, 404] on select "Do Nothing Apply to a Range" at bounding box center [620, 407] width 86 height 28
select select "range"
click at [577, 394] on select "Do Nothing Apply to a Range" at bounding box center [620, 407] width 86 height 28
click at [841, 406] on input "0.0" at bounding box center [852, 407] width 59 height 28
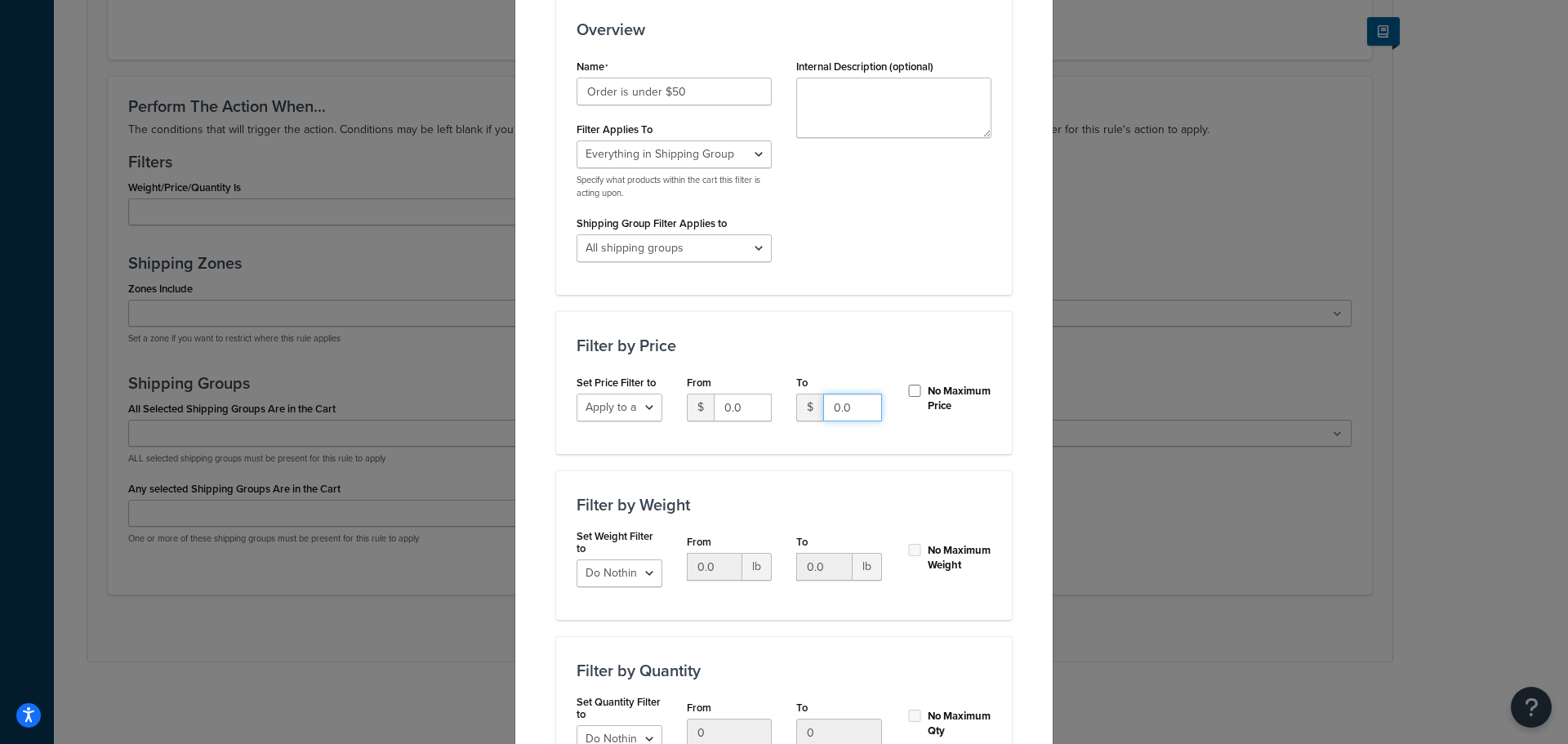
type input "0"
type input "49.99"
click at [830, 332] on div "Filter by Price Set Price Filter to Do Nothing Apply to a Range From $ 0.0 To $…" at bounding box center [784, 382] width 456 height 143
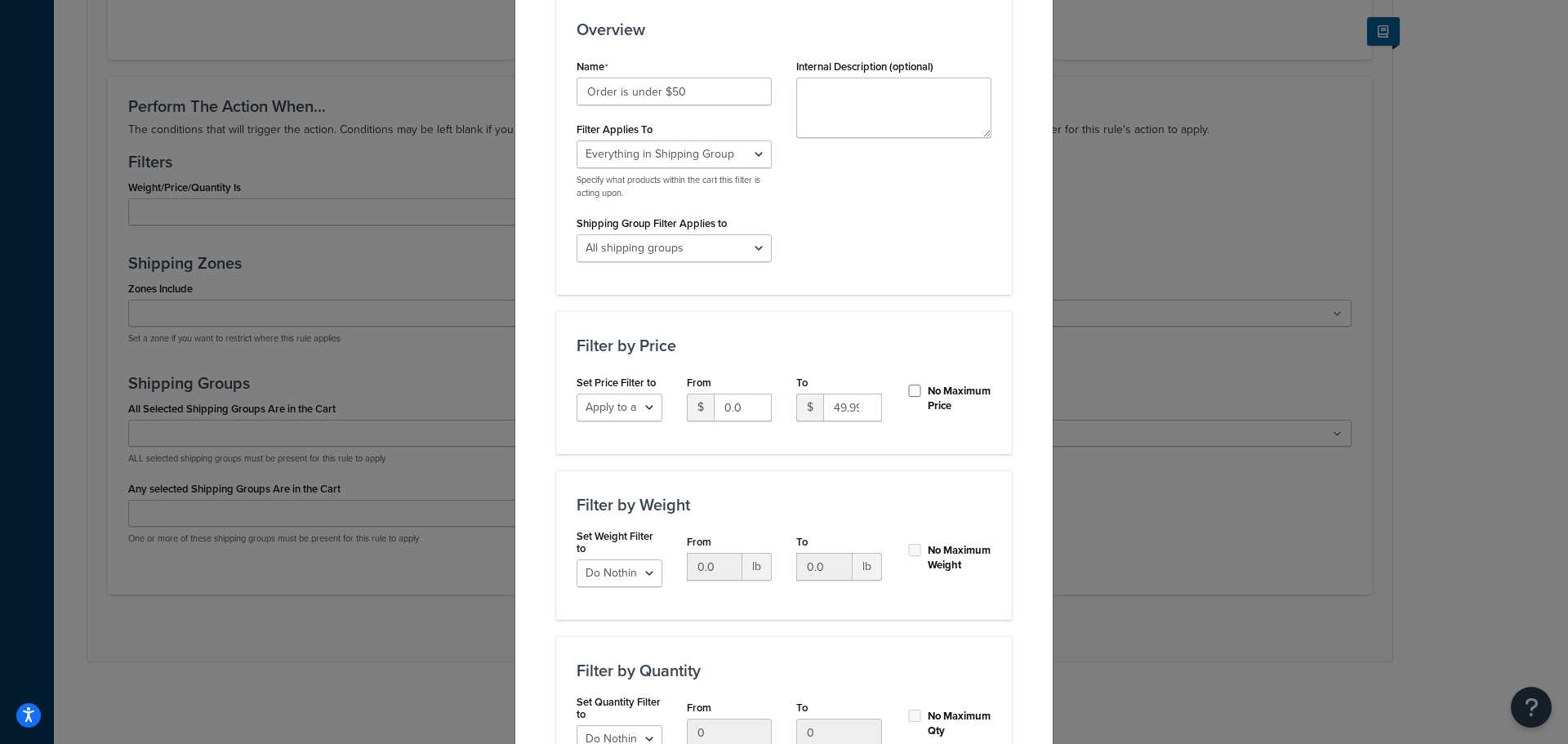
click at [846, 338] on h3 "Filter by Price" at bounding box center [784, 345] width 415 height 18
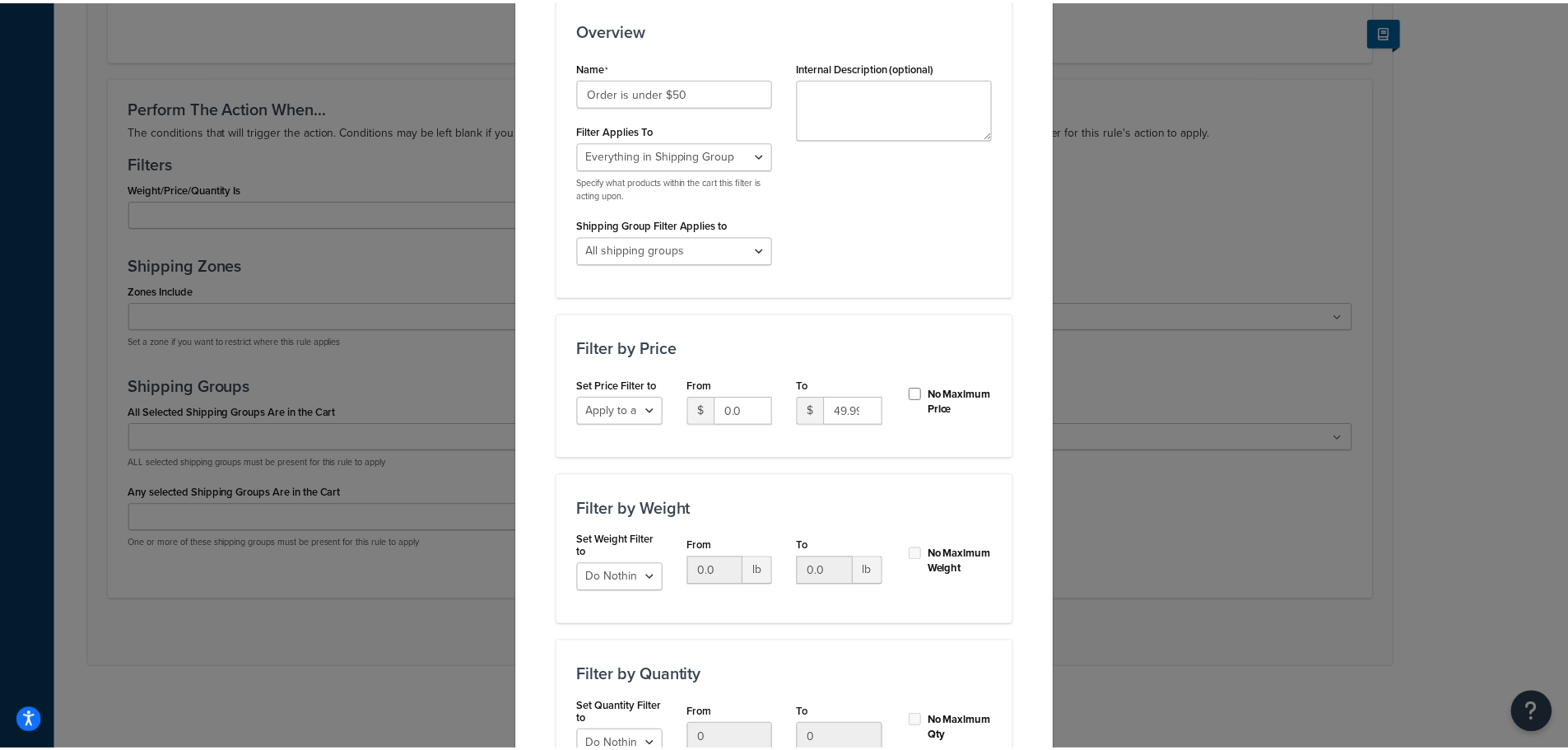
scroll to position [391, 0]
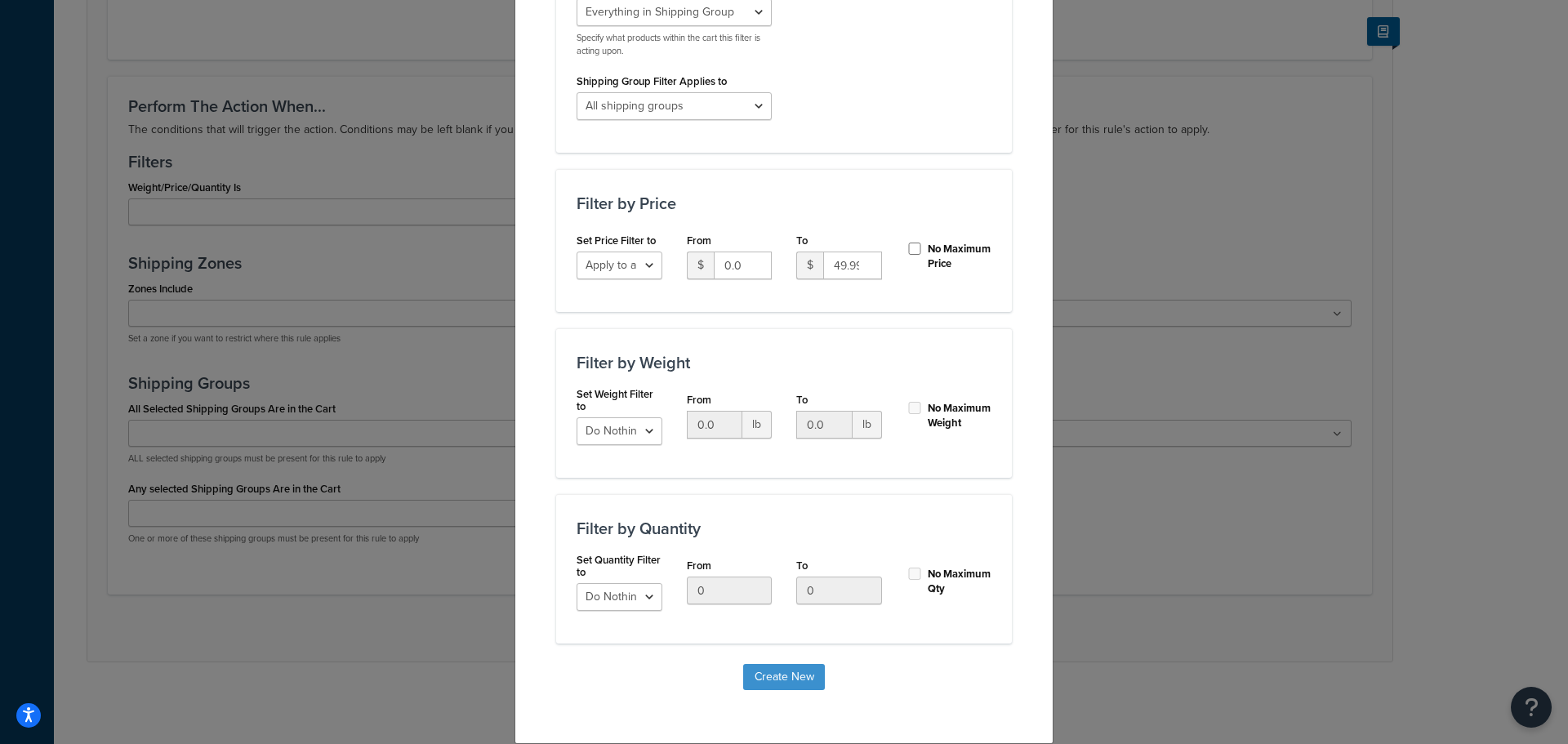
click at [774, 673] on button "Create New" at bounding box center [784, 677] width 82 height 26
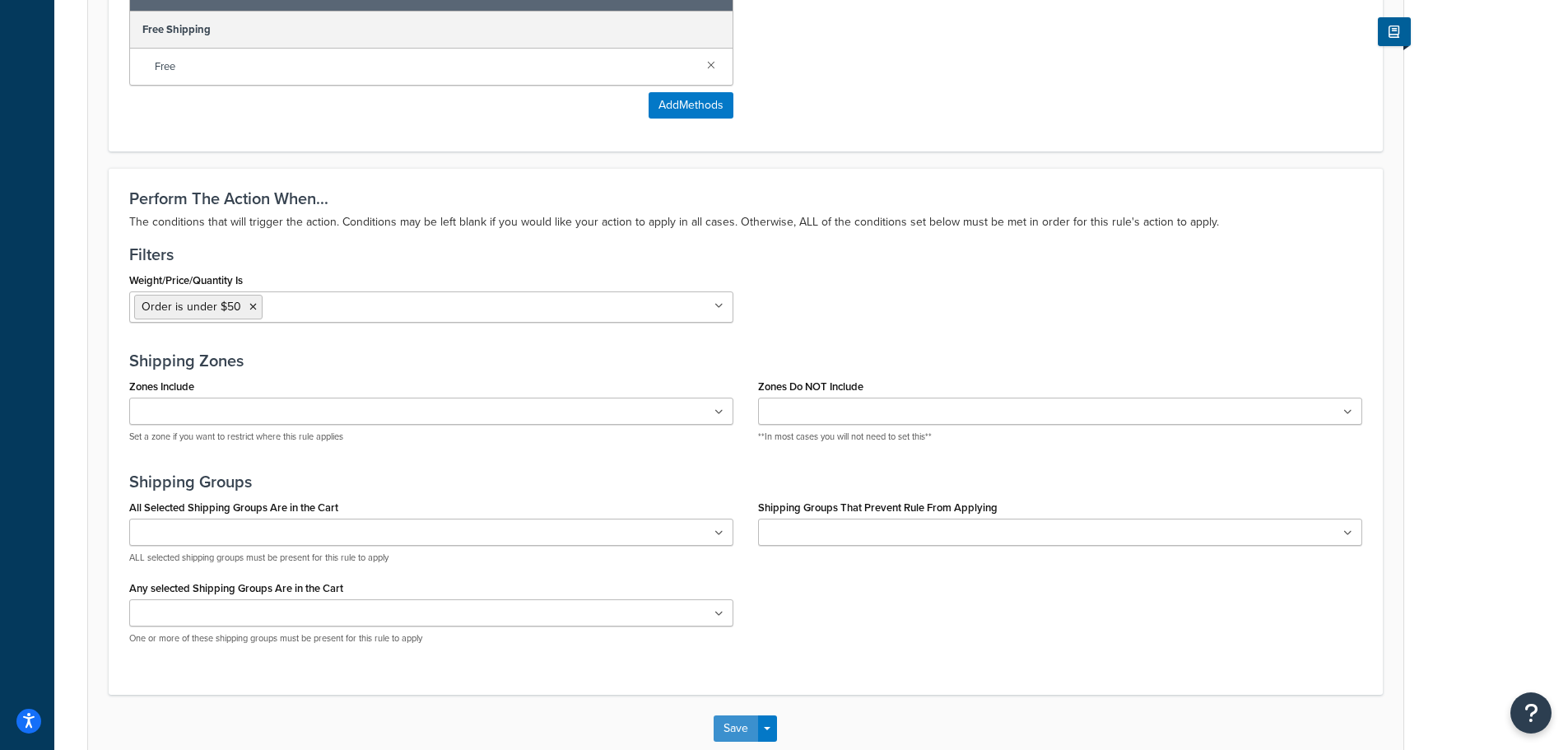
click at [740, 735] on button "Save" at bounding box center [735, 728] width 44 height 26
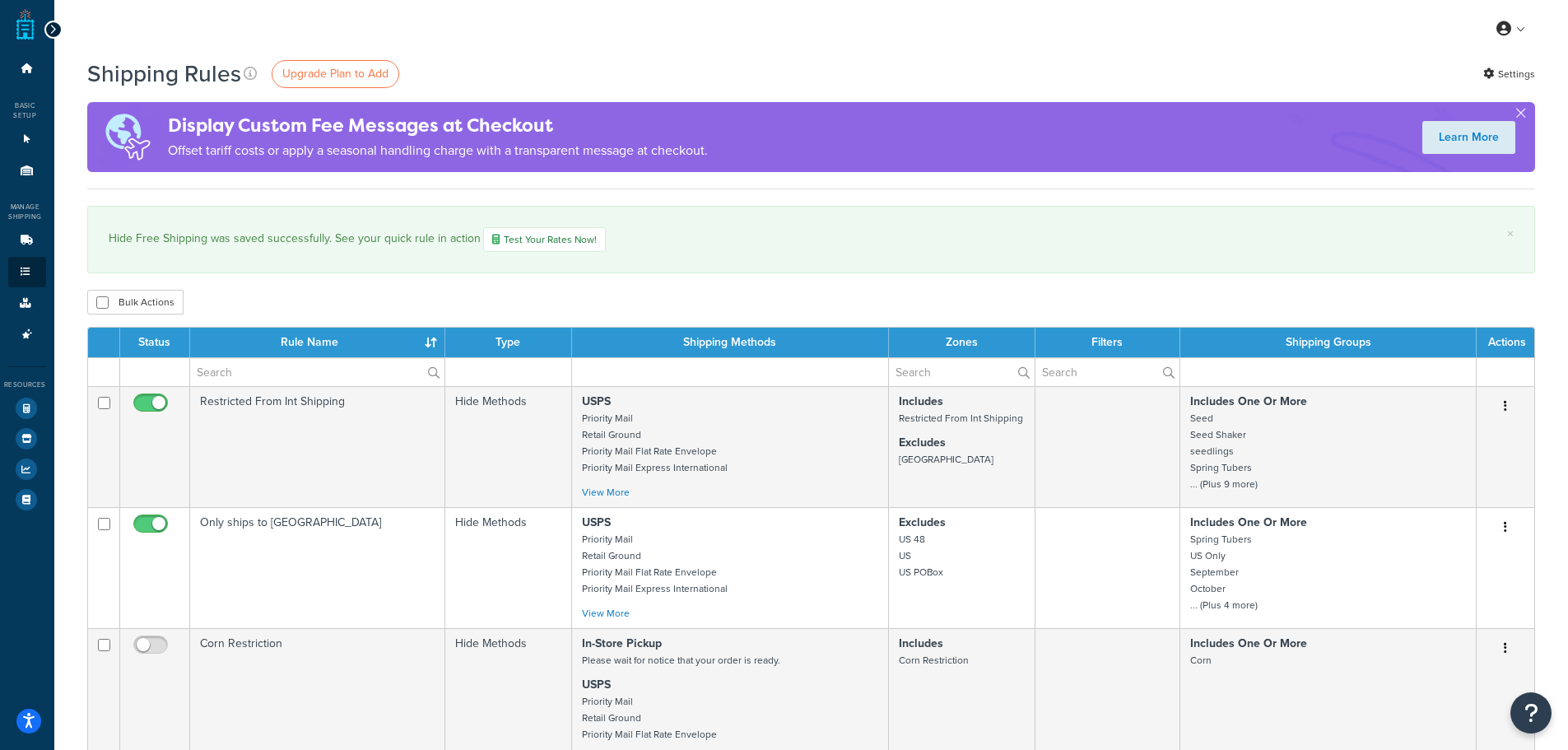
click at [49, 29] on icon at bounding box center [53, 30] width 8 height 11
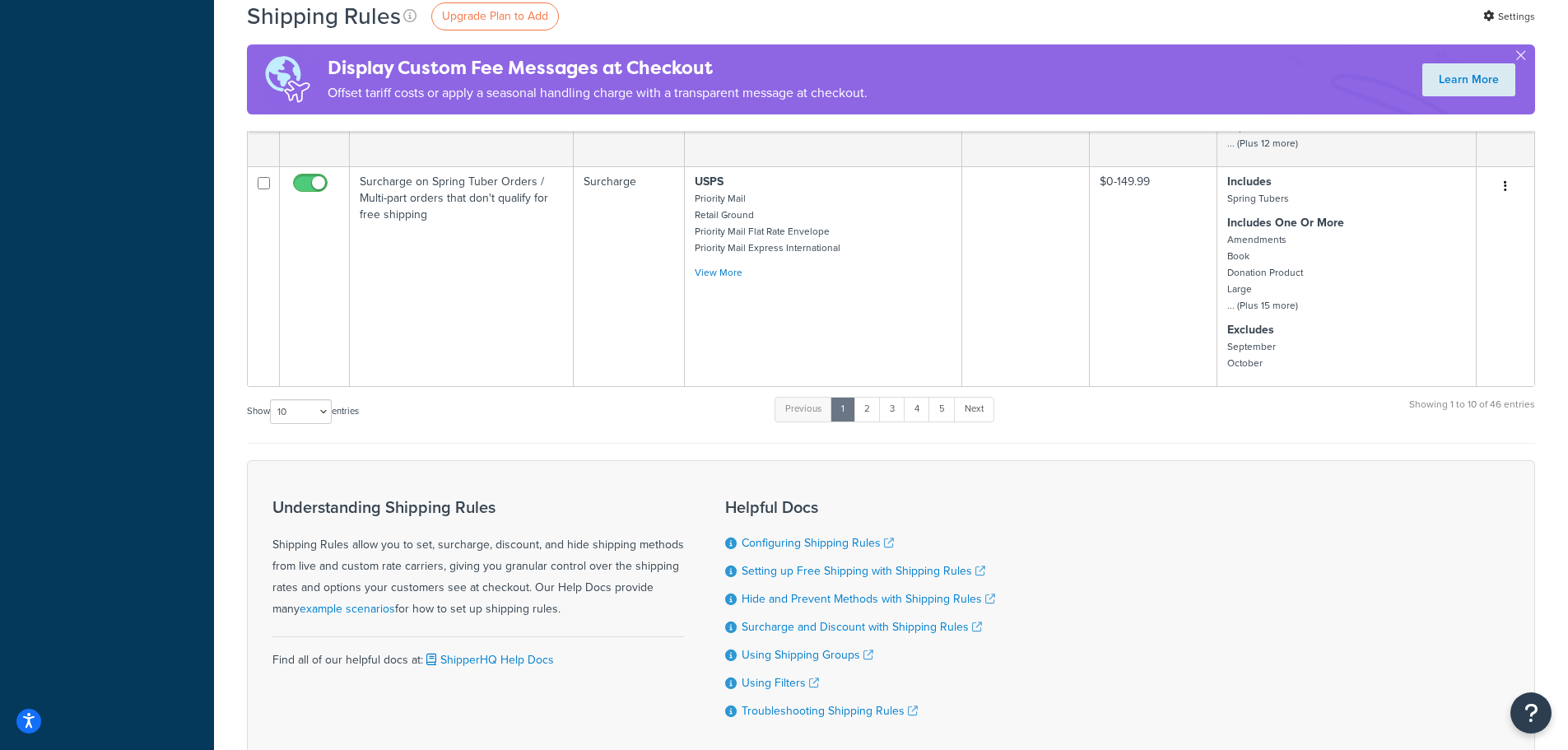
scroll to position [1451, 0]
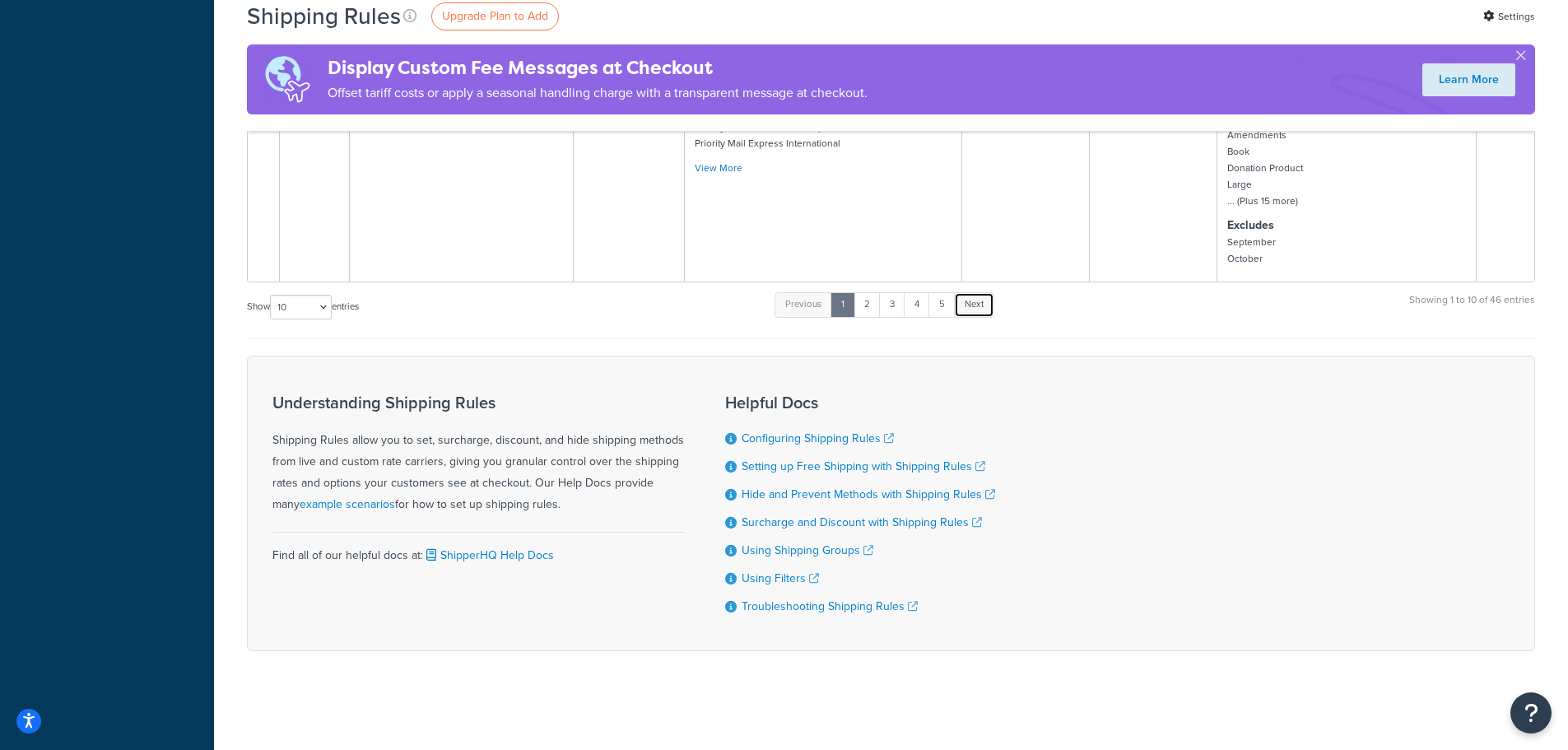
click at [980, 308] on link "Next" at bounding box center [974, 305] width 40 height 24
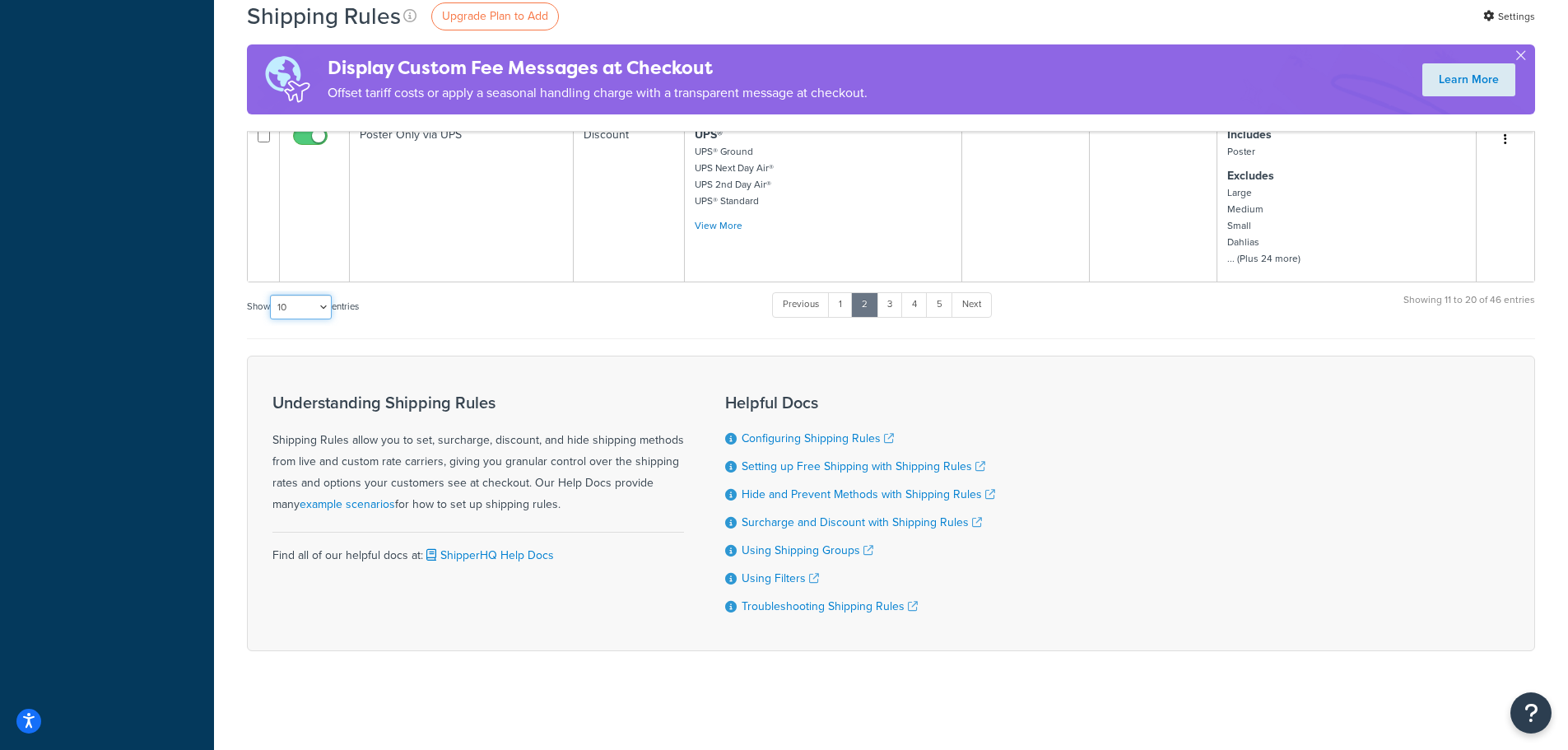
click at [327, 311] on select "10 15 25 50 100 1000" at bounding box center [300, 306] width 62 height 24
select select "50"
click at [272, 294] on select "10 15 25 50 100 1000" at bounding box center [300, 306] width 62 height 24
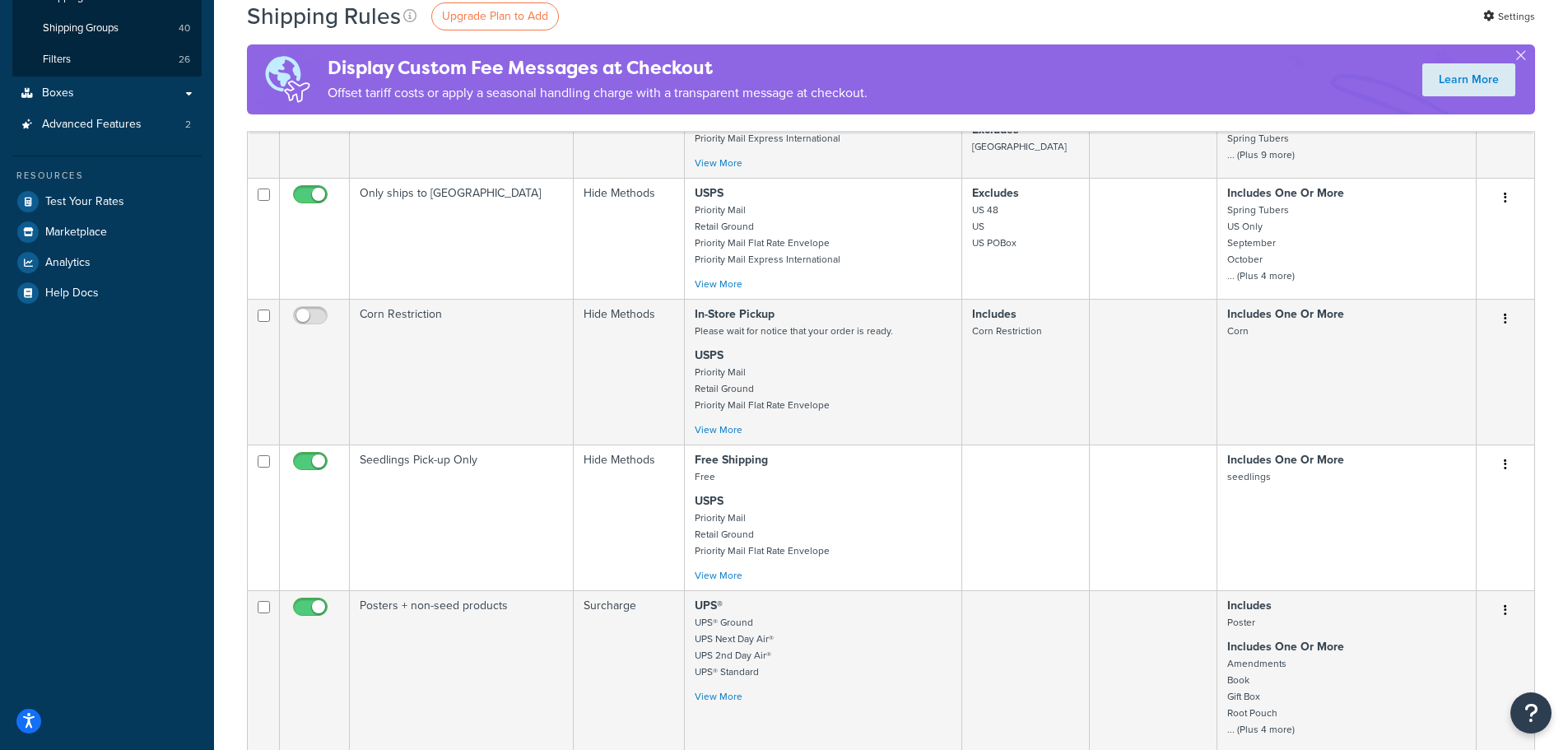
scroll to position [852, 0]
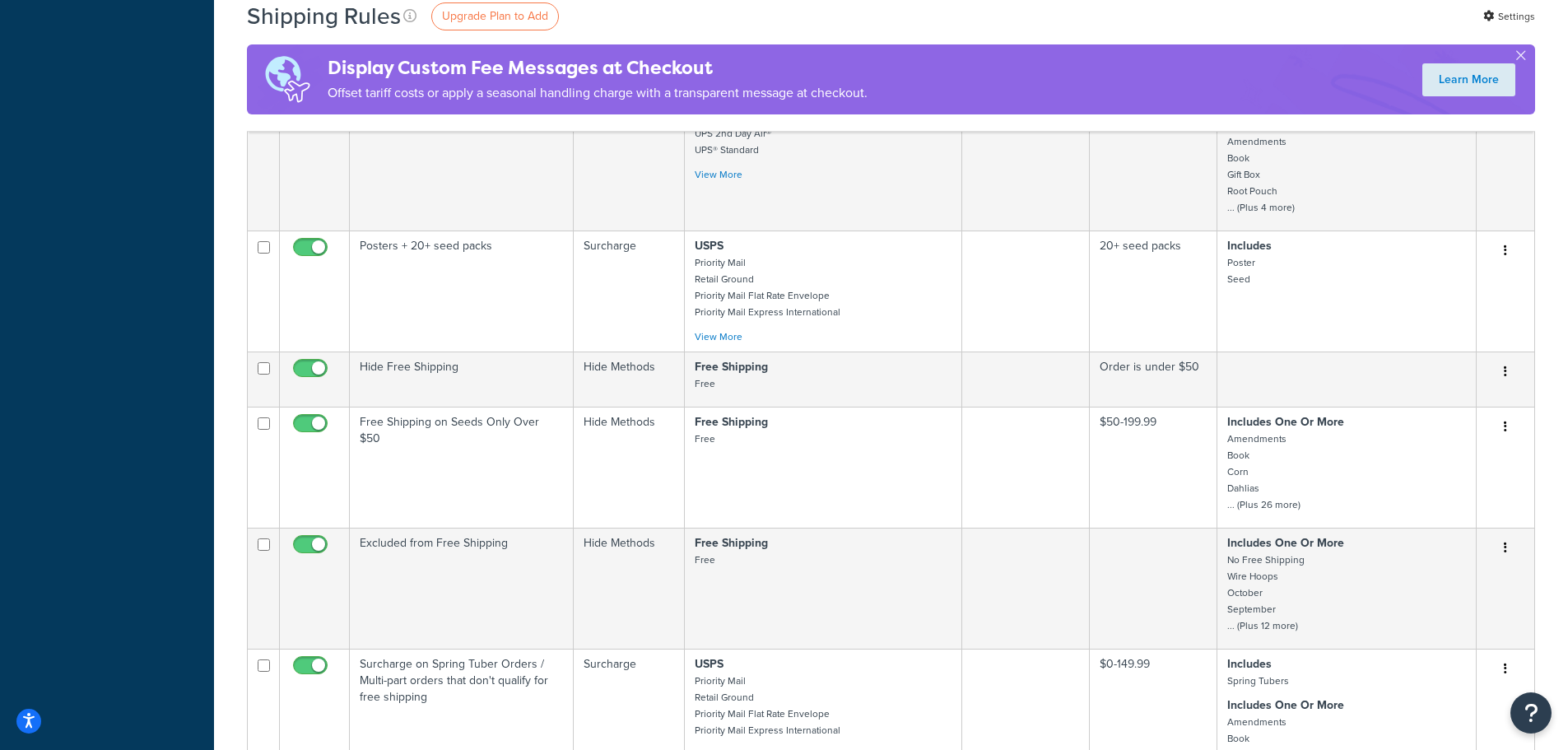
click at [703, 9] on div "Shipping Rules Upgrade Plan to Add Settings" at bounding box center [890, 16] width 1288 height 32
